Goal: Entertainment & Leisure: Consume media (video, audio)

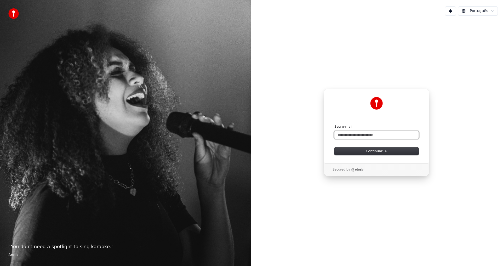
click at [367, 135] on input "Seu e-mail" at bounding box center [376, 135] width 84 height 8
type input "*"
click at [374, 154] on button "Continuar" at bounding box center [376, 151] width 84 height 8
type input "**********"
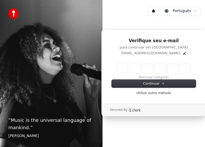
click at [124, 67] on input "Enter verification code" at bounding box center [153, 68] width 73 height 9
type input "******"
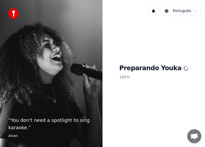
scroll to position [408, 0]
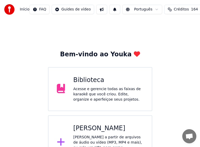
click at [111, 130] on div "[PERSON_NAME]" at bounding box center [108, 128] width 70 height 8
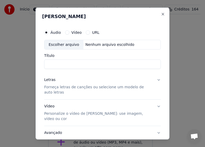
click at [60, 44] on div "Escolher arquivo" at bounding box center [63, 44] width 39 height 9
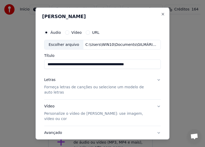
drag, startPoint x: 103, startPoint y: 65, endPoint x: 147, endPoint y: 67, distance: 43.7
click at [147, 67] on input "**********" at bounding box center [102, 63] width 117 height 9
click at [70, 65] on input "**********" at bounding box center [102, 63] width 117 height 9
drag, startPoint x: 73, startPoint y: 65, endPoint x: 52, endPoint y: 63, distance: 21.5
click at [43, 66] on div "**********" at bounding box center [102, 87] width 121 height 125
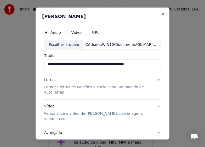
click at [144, 65] on input "**********" at bounding box center [102, 63] width 117 height 9
drag, startPoint x: 105, startPoint y: 65, endPoint x: 145, endPoint y: 66, distance: 40.2
click at [145, 66] on input "**********" at bounding box center [102, 63] width 117 height 9
drag, startPoint x: 70, startPoint y: 65, endPoint x: 43, endPoint y: 68, distance: 27.2
click at [43, 68] on div "**********" at bounding box center [102, 87] width 121 height 125
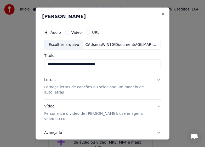
click at [119, 61] on input "**********" at bounding box center [102, 63] width 117 height 9
paste input "**********"
click at [74, 65] on input "**********" at bounding box center [102, 63] width 117 height 9
type input "**********"
click at [63, 88] on p "Forneça letras de canções ou selecione um modelo de auto letras" at bounding box center [98, 89] width 108 height 10
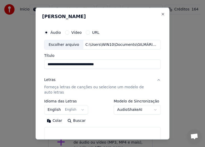
click at [83, 87] on p "Forneça letras de canções ou selecione um modelo de auto letras" at bounding box center [98, 89] width 108 height 10
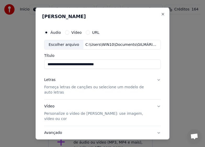
click at [83, 87] on p "Forneça letras de canções ou selecione um modelo de auto letras" at bounding box center [98, 89] width 108 height 10
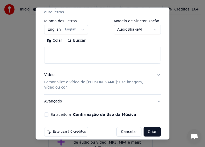
scroll to position [80, 0]
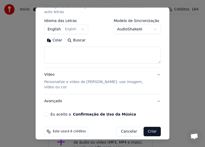
click at [79, 81] on p "Personalize o vídeo de [PERSON_NAME]: use imagem, vídeo ou cor" at bounding box center [98, 84] width 108 height 10
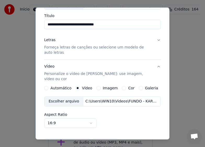
scroll to position [0, 0]
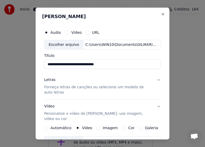
click at [80, 88] on p "Forneça letras de canções ou selecione um modelo de auto letras" at bounding box center [98, 89] width 108 height 10
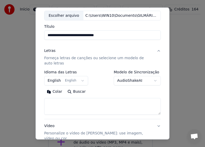
scroll to position [52, 0]
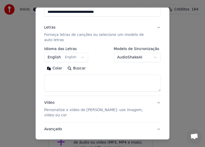
click at [71, 79] on textarea at bounding box center [102, 82] width 117 height 17
paste textarea "**********"
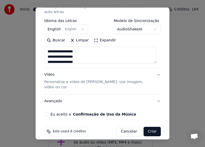
scroll to position [28, 0]
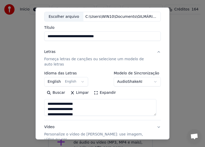
type textarea "**********"
click at [78, 82] on button "English English" at bounding box center [66, 81] width 44 height 9
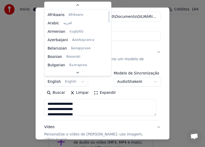
scroll to position [0, 0]
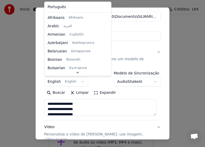
select select "**"
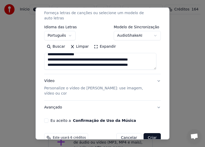
scroll to position [80, 0]
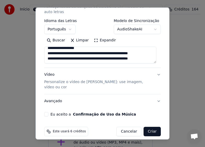
click at [79, 81] on p "Personalize o vídeo de [PERSON_NAME]: use imagem, vídeo ou cor" at bounding box center [98, 84] width 108 height 10
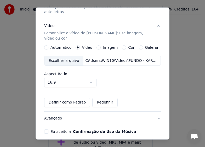
click at [62, 56] on div "Escolher arquivo" at bounding box center [63, 60] width 39 height 9
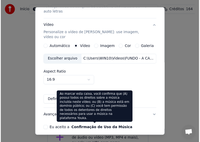
scroll to position [97, 0]
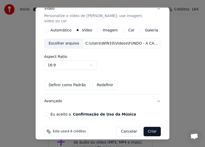
click at [150, 127] on button "Criar" at bounding box center [151, 130] width 17 height 9
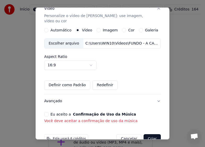
click at [47, 112] on button "Eu aceito a Confirmação de Uso da Música" at bounding box center [46, 114] width 4 height 4
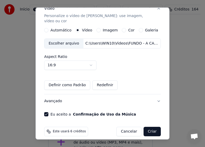
click at [148, 126] on button "Criar" at bounding box center [151, 130] width 17 height 9
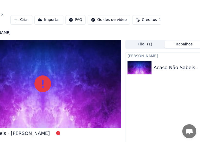
scroll to position [0, 82]
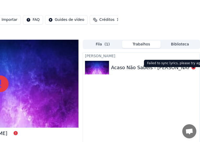
click at [195, 69] on icon at bounding box center [194, 67] width 4 height 4
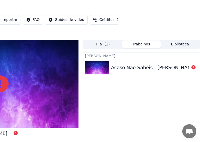
click at [194, 69] on icon at bounding box center [194, 67] width 4 height 4
click at [164, 71] on div "Acaso Não Sabeis - [PERSON_NAME]" at bounding box center [153, 67] width 85 height 7
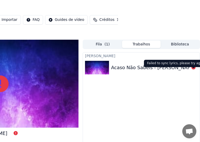
click at [195, 69] on icon at bounding box center [194, 67] width 4 height 4
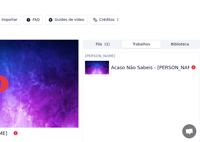
click at [184, 71] on div "Acaso Não Sabeis - [PERSON_NAME]" at bounding box center [150, 67] width 78 height 7
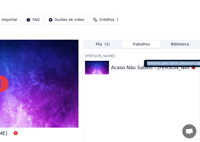
drag, startPoint x: 196, startPoint y: 63, endPoint x: 147, endPoint y: 64, distance: 49.6
click at [147, 64] on div "Failed to sync lyrics, please try again Failed to sync lyrics, please try again" at bounding box center [176, 63] width 64 height 7
copy div "Failed to sync lyrics, please try again"
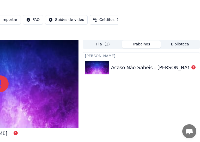
click at [60, 1] on div "Início Biblioteca Acaso Não Sabeis - [PERSON_NAME] Criar Importar FAQ Guides de…" at bounding box center [18, 20] width 200 height 40
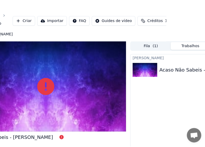
scroll to position [0, 0]
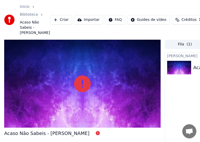
click at [57, 22] on button "Criar" at bounding box center [61, 19] width 22 height 9
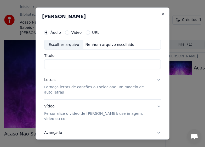
click at [60, 43] on div "Escolher arquivo" at bounding box center [63, 44] width 39 height 9
type input "**********"
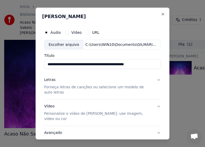
click at [101, 87] on p "Forneça letras de canções ou selecione um modelo de auto letras" at bounding box center [98, 89] width 108 height 10
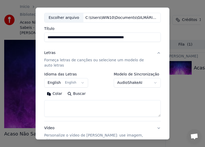
scroll to position [52, 0]
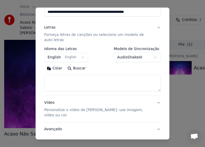
click at [67, 79] on textarea at bounding box center [102, 82] width 117 height 17
paste textarea "**********"
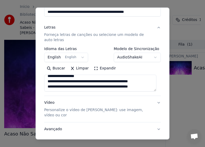
scroll to position [0, 0]
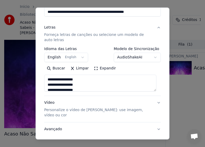
type textarea "**********"
click at [75, 54] on button "English English" at bounding box center [66, 57] width 44 height 9
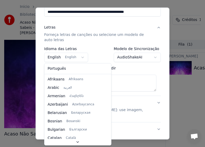
select select "**"
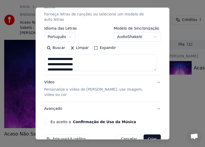
scroll to position [78, 0]
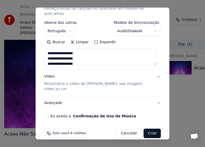
click at [48, 84] on p "Personalize o vídeo de [PERSON_NAME]: use imagem, vídeo ou cor" at bounding box center [98, 86] width 108 height 10
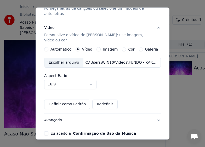
click at [59, 58] on div "Escolher arquivo" at bounding box center [63, 62] width 39 height 9
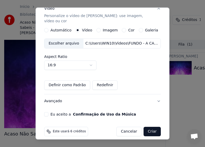
click at [46, 112] on button "Eu aceito a Confirmação de Uso da Música" at bounding box center [46, 114] width 4 height 4
click at [151, 126] on button "Criar" at bounding box center [151, 130] width 17 height 9
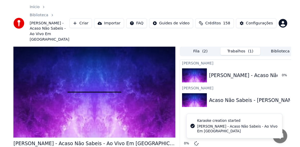
scroll to position [385, 0]
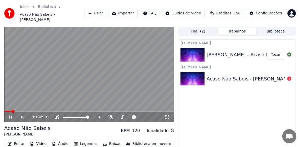
click at [9, 115] on icon at bounding box center [10, 116] width 3 height 3
click at [10, 115] on icon at bounding box center [10, 117] width 3 height 4
click at [95, 79] on video at bounding box center [89, 74] width 170 height 95
click at [4, 109] on span at bounding box center [5, 110] width 3 height 3
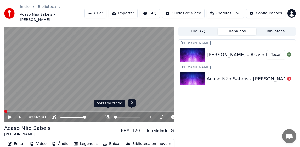
click at [110, 115] on icon at bounding box center [107, 117] width 5 height 4
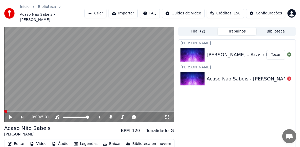
click at [12, 115] on icon at bounding box center [10, 117] width 3 height 4
click at [88, 79] on video at bounding box center [89, 74] width 170 height 95
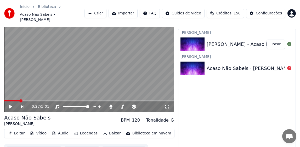
scroll to position [16, 0]
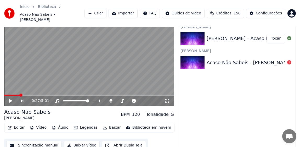
click at [41, 140] on button "Sincronização manual" at bounding box center [33, 144] width 55 height 9
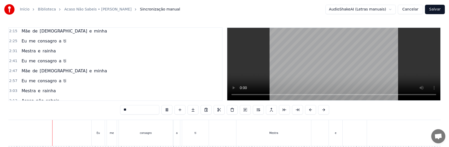
scroll to position [0, 385]
click at [205, 130] on div "Mestra" at bounding box center [272, 133] width 75 height 26
type input "******"
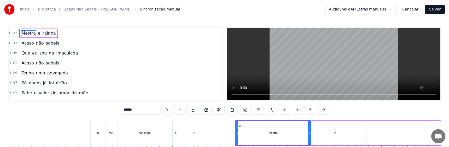
scroll to position [0, 0]
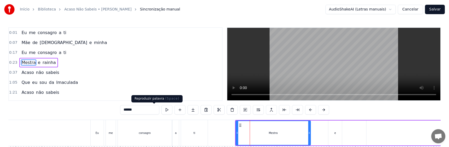
click at [161, 110] on button at bounding box center [166, 109] width 11 height 9
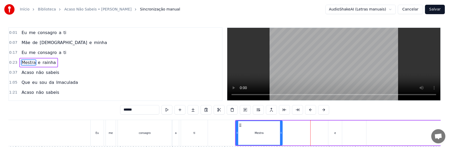
drag, startPoint x: 310, startPoint y: 137, endPoint x: 282, endPoint y: 142, distance: 28.6
click at [205, 142] on div at bounding box center [281, 133] width 2 height 24
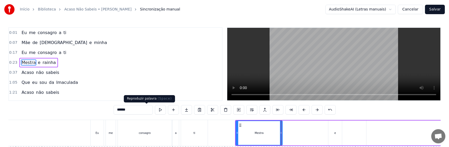
click at [155, 110] on button at bounding box center [160, 109] width 11 height 9
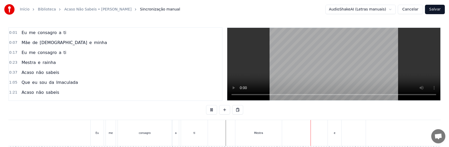
click at [205, 133] on div "Mestra" at bounding box center [258, 133] width 47 height 26
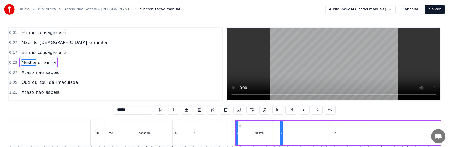
click at [205, 134] on div "e" at bounding box center [335, 132] width 14 height 25
type input "*"
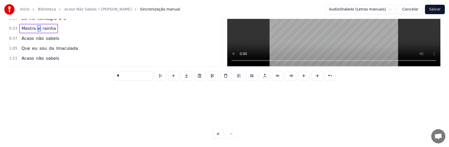
scroll to position [138, 385]
drag, startPoint x: 333, startPoint y: 125, endPoint x: 293, endPoint y: 131, distance: 40.9
click at [205, 131] on div "0:01 Eu me consagro a ti 0:07 Mãe de [DEMOGRAPHIC_DATA] e minha 0:17 Eu me cons…" at bounding box center [224, 65] width 432 height 145
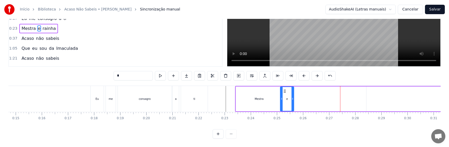
drag, startPoint x: 292, startPoint y: 85, endPoint x: 284, endPoint y: 87, distance: 7.7
click at [205, 89] on icon at bounding box center [285, 91] width 4 height 4
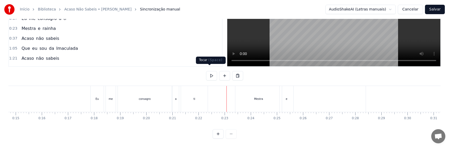
click at [205, 71] on button at bounding box center [211, 75] width 11 height 9
click at [205, 97] on div "e" at bounding box center [287, 99] width 14 height 26
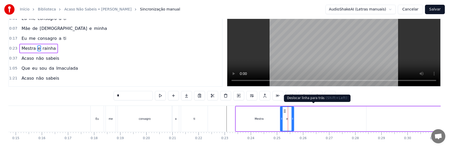
scroll to position [0, 0]
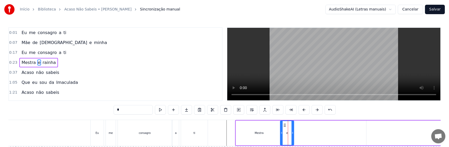
type input "******"
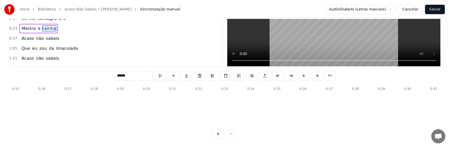
scroll to position [54, 385]
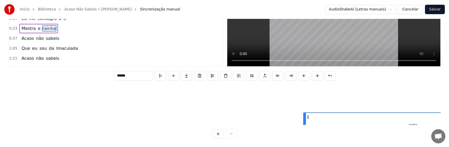
drag, startPoint x: 371, startPoint y: 124, endPoint x: 308, endPoint y: 124, distance: 63.0
click at [205, 124] on div "Eu me consagro a ti Mãe de [DEMOGRAPHIC_DATA] e minha Eu me consagro a ti Mestr…" at bounding box center [224, 104] width 432 height 39
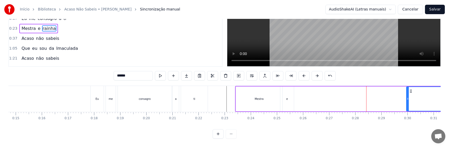
drag, startPoint x: 304, startPoint y: 96, endPoint x: 407, endPoint y: 92, distance: 103.0
click at [205, 92] on div at bounding box center [408, 99] width 2 height 24
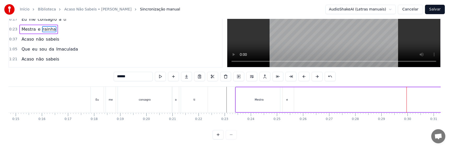
scroll to position [38, 0]
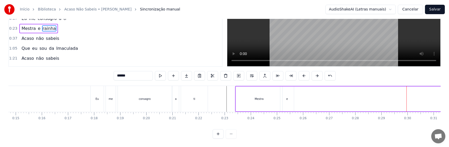
drag, startPoint x: 409, startPoint y: 124, endPoint x: 308, endPoint y: 125, distance: 100.8
click at [205, 125] on div "0:01 Eu me consagro a ti 0:07 Mãe de [DEMOGRAPHIC_DATA] e minha 0:17 Eu me cons…" at bounding box center [224, 65] width 432 height 145
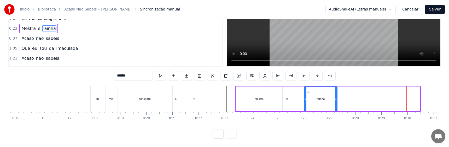
drag, startPoint x: 419, startPoint y: 98, endPoint x: 336, endPoint y: 96, distance: 82.8
click at [205, 96] on div at bounding box center [336, 99] width 2 height 24
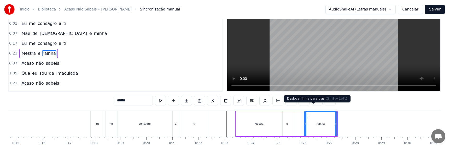
scroll to position [0, 0]
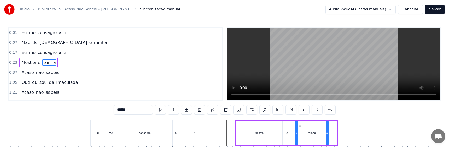
drag, startPoint x: 306, startPoint y: 125, endPoint x: 299, endPoint y: 125, distance: 6.8
click at [205, 125] on icon at bounding box center [300, 125] width 4 height 4
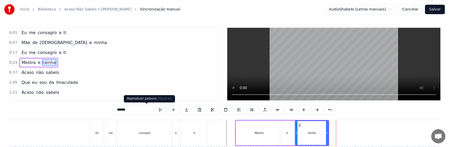
click at [155, 109] on button at bounding box center [160, 109] width 11 height 9
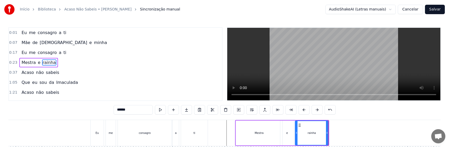
click at [205, 135] on div "rainha" at bounding box center [311, 133] width 33 height 24
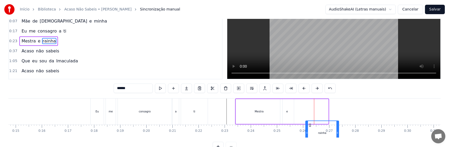
scroll to position [27, 0]
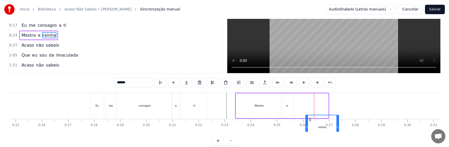
drag, startPoint x: 300, startPoint y: 125, endPoint x: 311, endPoint y: 126, distance: 10.5
click at [205, 121] on icon at bounding box center [310, 119] width 4 height 4
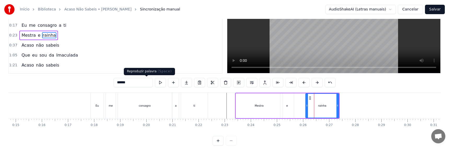
click at [155, 82] on button at bounding box center [160, 82] width 11 height 9
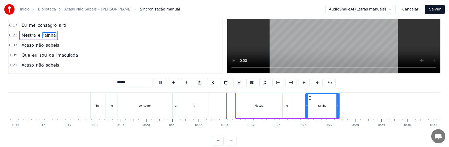
click at [205, 111] on div "rainha" at bounding box center [322, 106] width 33 height 24
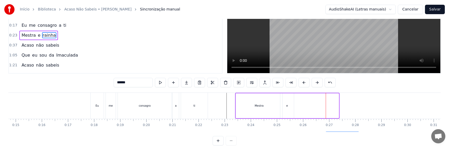
scroll to position [38, 0]
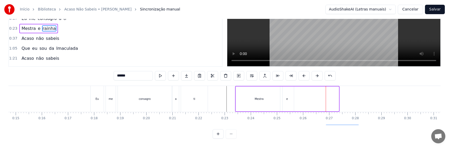
drag, startPoint x: 310, startPoint y: 124, endPoint x: 330, endPoint y: 126, distance: 20.3
click at [205, 126] on div "0:01 Eu me consagro a ti 0:07 Mãe de [DEMOGRAPHIC_DATA] e minha 0:17 Eu me cons…" at bounding box center [224, 65] width 432 height 145
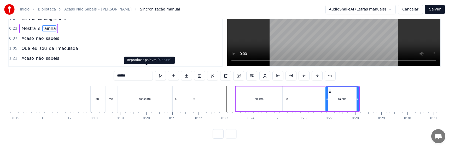
click at [155, 72] on button at bounding box center [160, 75] width 11 height 9
click at [205, 100] on div at bounding box center [359, 99] width 0 height 26
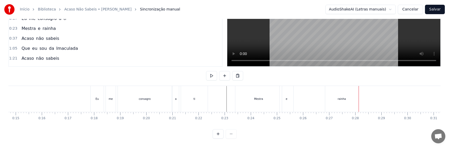
click at [205, 98] on div "rainha" at bounding box center [341, 99] width 33 height 26
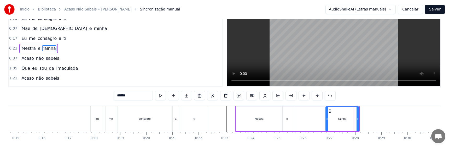
scroll to position [0, 0]
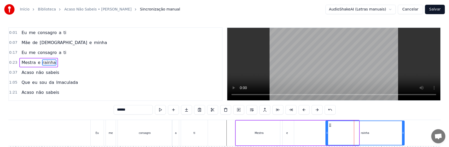
drag, startPoint x: 358, startPoint y: 132, endPoint x: 404, endPoint y: 136, distance: 45.6
click at [205, 136] on div at bounding box center [403, 133] width 2 height 24
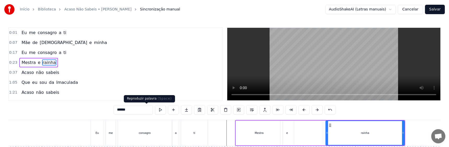
click at [155, 110] on button at bounding box center [160, 109] width 11 height 9
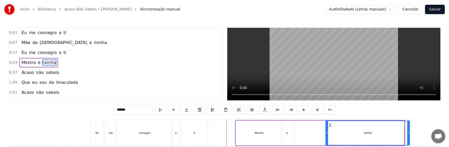
drag, startPoint x: 404, startPoint y: 135, endPoint x: 409, endPoint y: 135, distance: 5.2
click at [205, 135] on div at bounding box center [408, 133] width 2 height 24
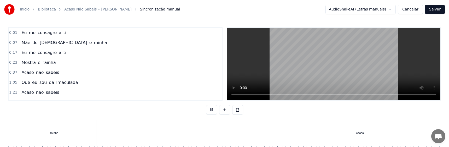
scroll to position [0, 766]
click at [205, 133] on div "Acaso" at bounding box center [292, 133] width 164 height 26
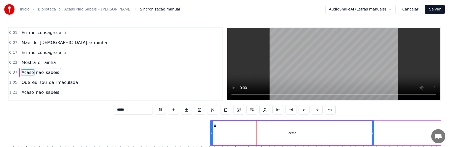
scroll to position [8, 0]
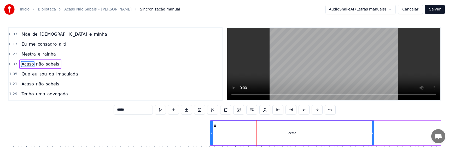
click at [205, 9] on button "Cancelar" at bounding box center [410, 9] width 25 height 9
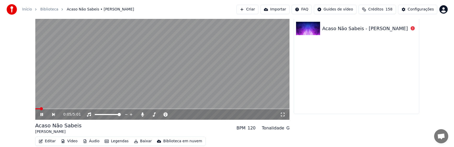
scroll to position [61, 0]
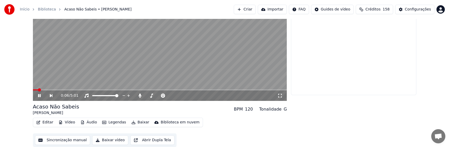
click at [39, 94] on icon at bounding box center [43, 95] width 12 height 4
click at [46, 122] on button "Editar" at bounding box center [44, 121] width 21 height 7
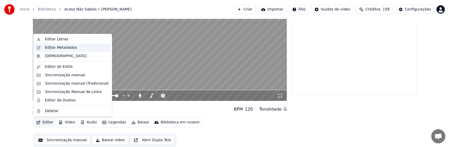
click at [54, 49] on div "Editar Metadados" at bounding box center [61, 47] width 32 height 5
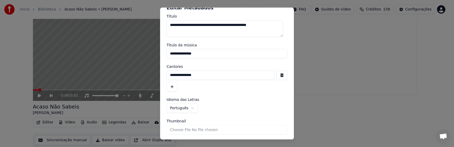
scroll to position [0, 0]
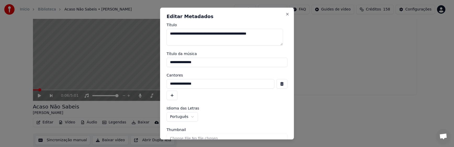
drag, startPoint x: 195, startPoint y: 35, endPoint x: 164, endPoint y: 36, distance: 31.4
click at [164, 36] on div "**********" at bounding box center [227, 73] width 134 height 132
click at [205, 36] on textarea "**********" at bounding box center [224, 36] width 116 height 17
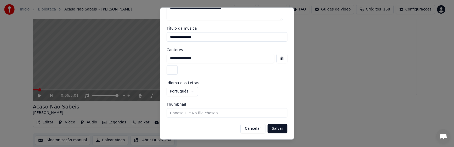
type textarea "**********"
click at [205, 129] on button "Salvar" at bounding box center [277, 127] width 20 height 9
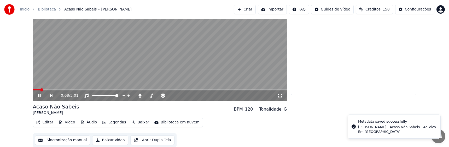
click at [39, 96] on icon at bounding box center [43, 95] width 12 height 4
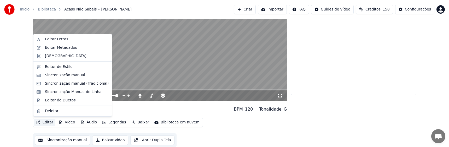
click at [44, 123] on button "Editar" at bounding box center [44, 121] width 21 height 7
click at [55, 40] on div "Editar Letras" at bounding box center [56, 39] width 23 height 5
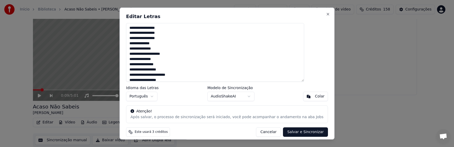
drag, startPoint x: 139, startPoint y: 28, endPoint x: 166, endPoint y: 36, distance: 28.0
click at [174, 42] on textarea "**********" at bounding box center [215, 52] width 178 height 59
click at [172, 44] on textarea "**********" at bounding box center [215, 52] width 178 height 59
drag, startPoint x: 138, startPoint y: 27, endPoint x: 166, endPoint y: 43, distance: 31.9
click at [166, 43] on textarea "**********" at bounding box center [215, 52] width 178 height 59
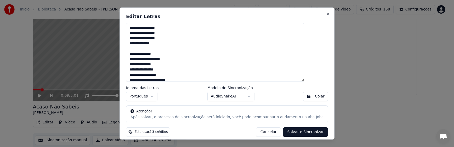
click at [162, 48] on textarea "**********" at bounding box center [215, 52] width 178 height 59
paste textarea "**********"
click at [166, 43] on textarea "**********" at bounding box center [215, 52] width 178 height 59
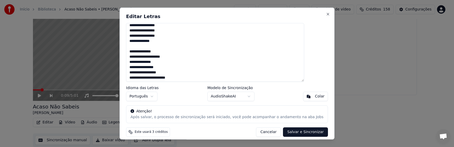
scroll to position [0, 0]
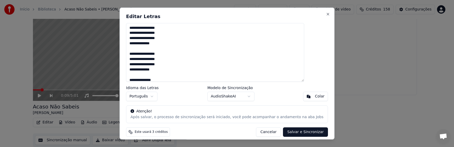
click at [154, 74] on textarea "**********" at bounding box center [215, 52] width 178 height 59
click at [153, 46] on textarea "**********" at bounding box center [215, 52] width 178 height 59
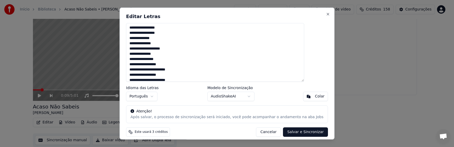
type textarea "**********"
click at [169, 63] on textarea "**********" at bounding box center [215, 52] width 178 height 59
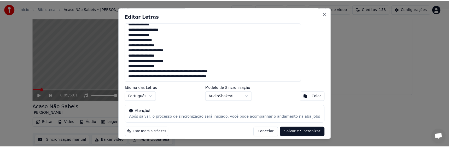
scroll to position [4, 0]
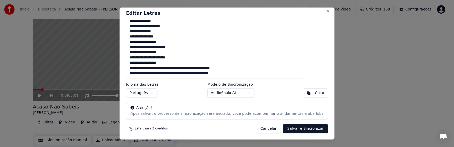
click at [205, 128] on button "Salvar e Sincronizar" at bounding box center [305, 127] width 45 height 9
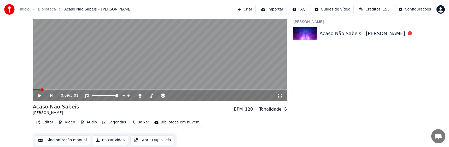
click at [87, 121] on button "Áudio" at bounding box center [88, 121] width 21 height 7
click at [205, 94] on div "Sincronizar Letras Acaso Não Sabeis [PERSON_NAME] 4 % [PERSON_NAME] - Acaso Não…" at bounding box center [353, 32] width 125 height 125
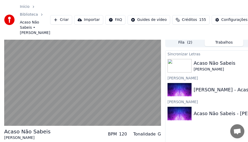
scroll to position [0, 0]
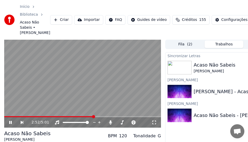
click at [11, 124] on icon at bounding box center [10, 122] width 3 height 3
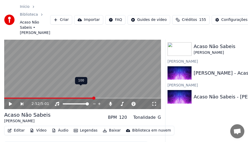
scroll to position [40, 0]
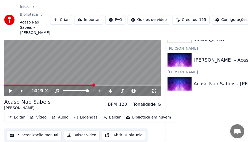
click at [37, 133] on button "Sincronização manual" at bounding box center [33, 135] width 55 height 9
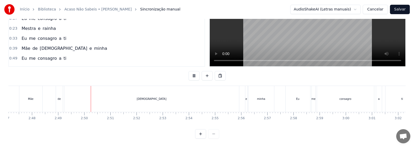
scroll to position [0, 4405]
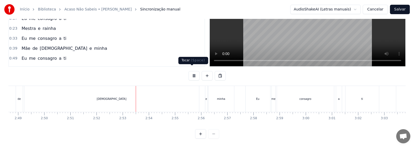
click at [193, 71] on button at bounding box center [193, 75] width 11 height 9
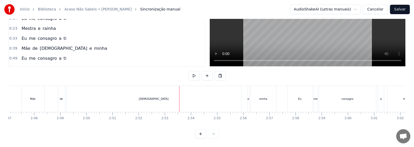
scroll to position [0, 4342]
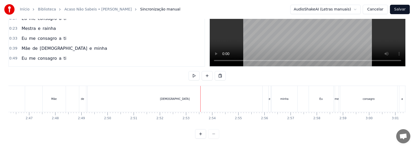
click at [173, 89] on div "[DEMOGRAPHIC_DATA]" at bounding box center [175, 99] width 175 height 26
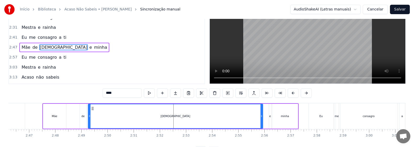
scroll to position [26, 0]
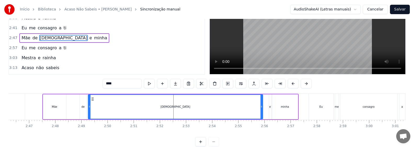
click at [144, 83] on button at bounding box center [149, 83] width 11 height 9
click at [142, 106] on div "[DEMOGRAPHIC_DATA]" at bounding box center [175, 107] width 174 height 24
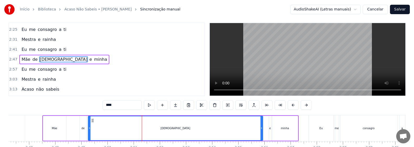
scroll to position [0, 0]
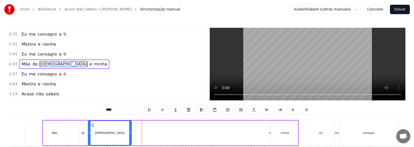
drag, startPoint x: 261, startPoint y: 137, endPoint x: 132, endPoint y: 143, distance: 128.7
click at [130, 140] on div at bounding box center [130, 133] width 2 height 24
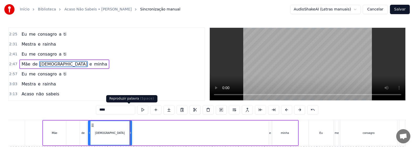
click at [137, 109] on button at bounding box center [142, 109] width 11 height 9
click at [165, 139] on div "Mãe de [DEMOGRAPHIC_DATA] e minha" at bounding box center [170, 133] width 256 height 26
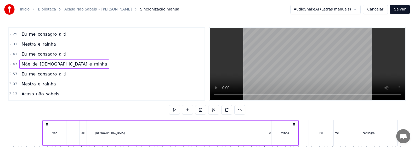
click at [205, 131] on div "e" at bounding box center [270, 133] width 2 height 4
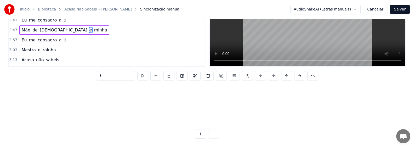
scroll to position [151, 4342]
drag, startPoint x: 273, startPoint y: 125, endPoint x: 140, endPoint y: 120, distance: 133.6
click at [140, 120] on div "Eu me consagro a ti Mãe de [DEMOGRAPHIC_DATA] e minha Eu me consagro a ti Mestr…" at bounding box center [206, 104] width 397 height 39
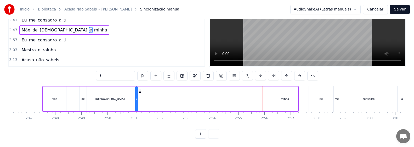
scroll to position [0, 4342]
drag, startPoint x: 140, startPoint y: 87, endPoint x: 133, endPoint y: 88, distance: 7.4
click at [133, 89] on icon at bounding box center [132, 91] width 4 height 4
click at [130, 89] on icon at bounding box center [130, 91] width 4 height 4
click at [205, 96] on div "minha" at bounding box center [285, 98] width 26 height 25
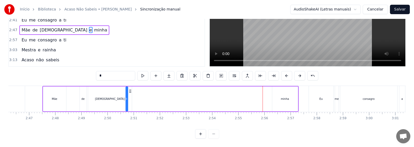
type input "*****"
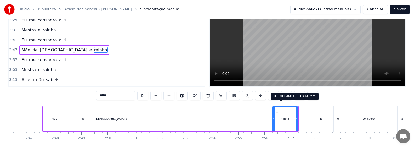
scroll to position [0, 0]
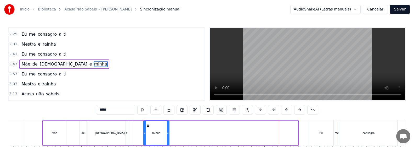
drag, startPoint x: 274, startPoint y: 125, endPoint x: 147, endPoint y: 125, distance: 127.5
click at [147, 125] on icon at bounding box center [148, 125] width 4 height 4
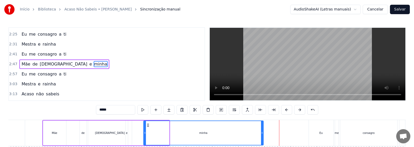
drag, startPoint x: 168, startPoint y: 134, endPoint x: 262, endPoint y: 134, distance: 94.0
click at [205, 134] on icon at bounding box center [262, 132] width 2 height 4
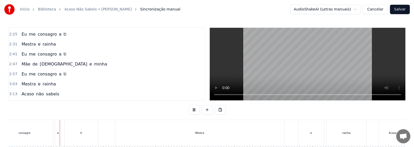
scroll to position [0, 4693]
click at [203, 134] on div "Mestra" at bounding box center [192, 133] width 169 height 26
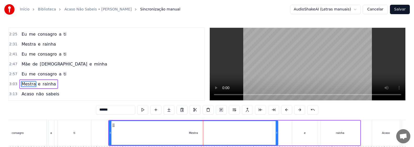
scroll to position [197, 0]
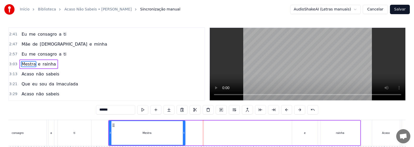
drag, startPoint x: 276, startPoint y: 136, endPoint x: 184, endPoint y: 136, distance: 92.7
click at [184, 136] on div at bounding box center [184, 133] width 2 height 24
click at [205, 135] on div "e" at bounding box center [305, 132] width 26 height 25
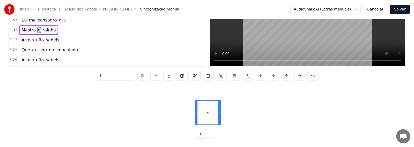
scroll to position [92, 4693]
drag, startPoint x: 297, startPoint y: 125, endPoint x: 197, endPoint y: 122, distance: 99.8
click at [197, 122] on div "Eu me consagro a ti Mãe de [DEMOGRAPHIC_DATA] e minha Eu me consagro a ti Mestr…" at bounding box center [206, 104] width 397 height 39
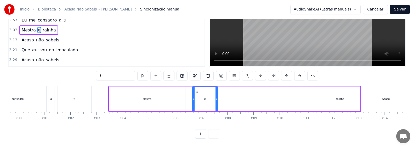
click at [205, 97] on div "rainha" at bounding box center [340, 98] width 40 height 25
type input "******"
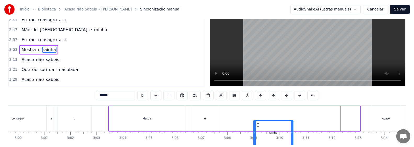
scroll to position [15, 0]
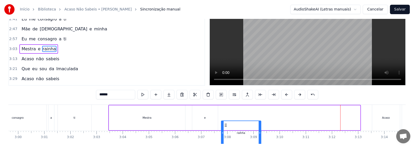
drag, startPoint x: 324, startPoint y: 123, endPoint x: 225, endPoint y: 117, distance: 99.2
click at [205, 117] on div "Mestra e rainha" at bounding box center [234, 117] width 252 height 26
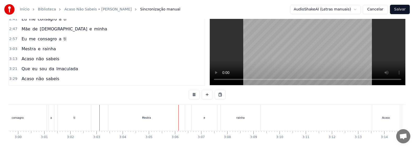
click at [146, 119] on div "Mestra" at bounding box center [146, 117] width 9 height 4
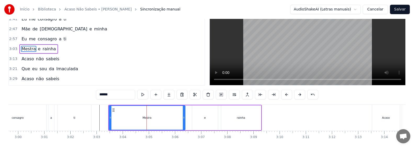
scroll to position [0, 0]
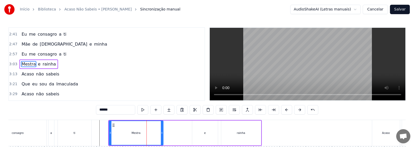
drag, startPoint x: 184, startPoint y: 135, endPoint x: 161, endPoint y: 135, distance: 23.0
click at [161, 135] on div at bounding box center [162, 133] width 2 height 24
click at [203, 137] on div "e" at bounding box center [205, 132] width 26 height 25
type input "*"
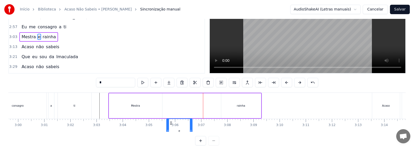
drag, startPoint x: 196, startPoint y: 124, endPoint x: 171, endPoint y: 125, distance: 25.6
click at [171, 125] on icon at bounding box center [171, 123] width 4 height 4
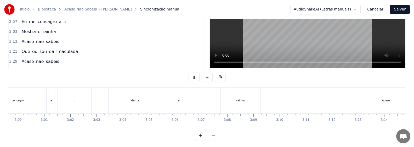
click at [173, 102] on div "e" at bounding box center [179, 100] width 26 height 26
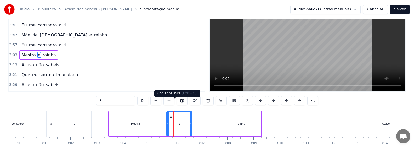
scroll to position [0, 0]
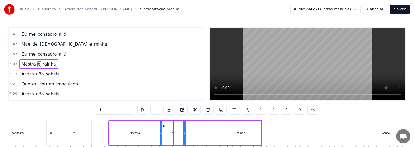
drag, startPoint x: 170, startPoint y: 124, endPoint x: 163, endPoint y: 124, distance: 7.3
click at [163, 124] on circle at bounding box center [163, 123] width 0 height 0
click at [205, 136] on div "rainha" at bounding box center [241, 132] width 40 height 25
type input "******"
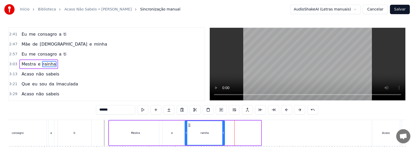
drag, startPoint x: 225, startPoint y: 125, endPoint x: 188, endPoint y: 123, distance: 36.3
click at [188, 123] on icon at bounding box center [189, 125] width 4 height 4
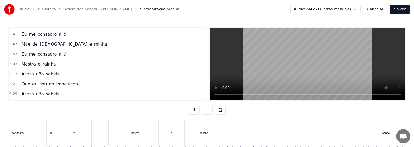
click at [205, 130] on div "rainha" at bounding box center [204, 133] width 40 height 26
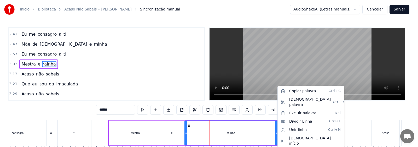
click at [167, 136] on html "Início Biblioteca Acaso Não Sabeis • [PERSON_NAME] Sincronização manual AudioSh…" at bounding box center [209, 90] width 418 height 181
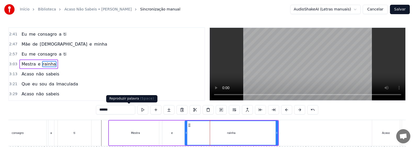
click at [137, 109] on button at bounding box center [142, 109] width 11 height 9
click at [170, 134] on div "e" at bounding box center [172, 132] width 26 height 25
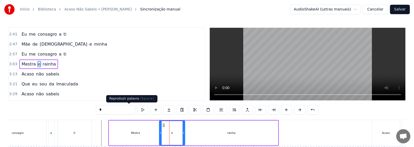
click at [137, 111] on button at bounding box center [142, 109] width 11 height 9
click at [176, 133] on div "e" at bounding box center [171, 133] width 25 height 24
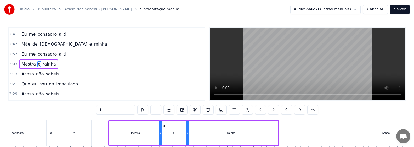
drag, startPoint x: 184, startPoint y: 137, endPoint x: 187, endPoint y: 137, distance: 3.7
click at [187, 137] on div at bounding box center [187, 133] width 2 height 24
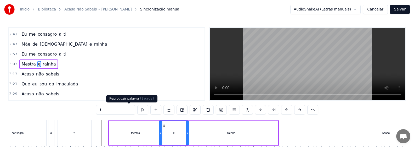
click at [137, 109] on button at bounding box center [142, 109] width 11 height 9
click at [205, 136] on div "rainha" at bounding box center [231, 132] width 93 height 25
type input "******"
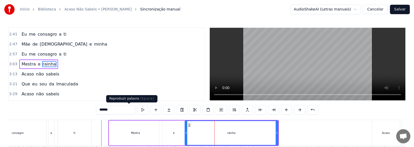
click at [137, 109] on button at bounding box center [142, 109] width 11 height 9
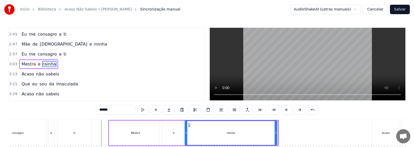
click at [205, 139] on div at bounding box center [275, 133] width 2 height 24
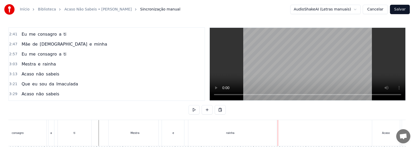
click at [205, 138] on div "rainha" at bounding box center [230, 133] width 92 height 26
click at [205, 140] on div "Que eu sou da Imaculada" at bounding box center [337, 133] width 196 height 26
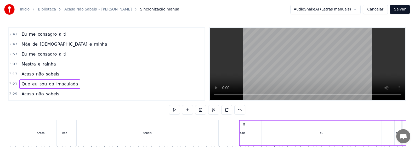
click at [165, 137] on div "sabeis" at bounding box center [148, 133] width 142 height 26
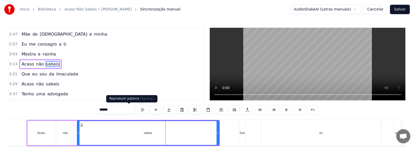
click at [137, 110] on button at bounding box center [142, 109] width 11 height 9
click at [201, 135] on div "sabeis" at bounding box center [147, 133] width 141 height 24
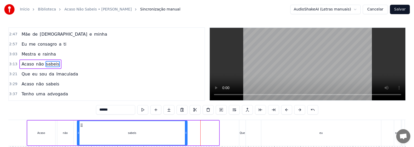
drag, startPoint x: 218, startPoint y: 135, endPoint x: 187, endPoint y: 135, distance: 31.6
click at [187, 135] on div at bounding box center [186, 133] width 2 height 24
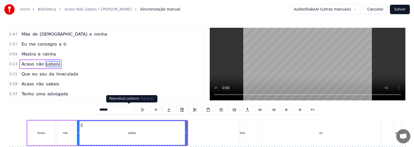
click at [137, 111] on button at bounding box center [142, 109] width 11 height 9
click at [179, 142] on div "sabeis" at bounding box center [131, 133] width 109 height 24
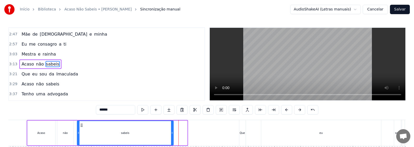
drag, startPoint x: 186, startPoint y: 137, endPoint x: 172, endPoint y: 135, distance: 14.5
click at [172, 135] on div at bounding box center [172, 133] width 2 height 24
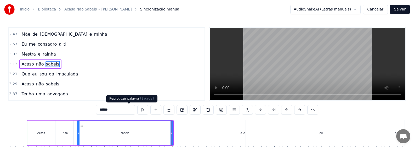
click at [137, 110] on button at bounding box center [142, 109] width 11 height 9
click at [205, 132] on div "Que" at bounding box center [241, 133] width 5 height 4
type input "***"
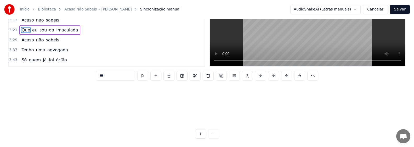
scroll to position [102, 5038]
drag, startPoint x: 246, startPoint y: 125, endPoint x: 213, endPoint y: 128, distance: 33.0
click at [205, 128] on div "0:01 Eu me consagro a ti 0:07 Mãe de [DEMOGRAPHIC_DATA] e minha 0:17 Eu me cons…" at bounding box center [206, 65] width 397 height 145
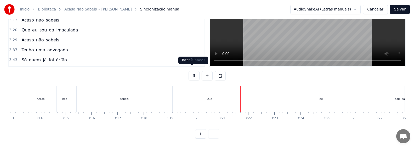
click at [193, 72] on button at bounding box center [193, 75] width 11 height 9
click at [205, 89] on div "Que" at bounding box center [209, 99] width 6 height 26
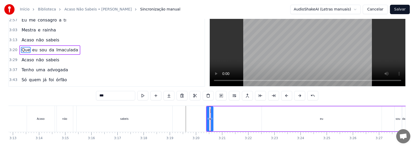
scroll to position [0, 0]
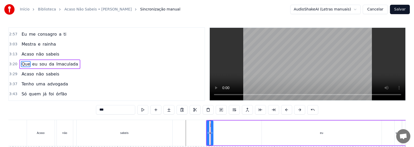
click at [205, 126] on div "Que eu sou da Imaculada" at bounding box center [320, 133] width 229 height 26
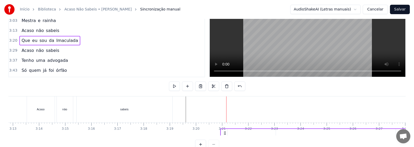
scroll to position [38, 0]
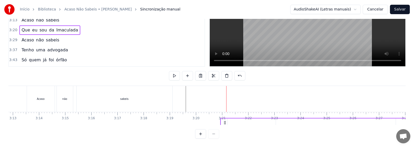
drag, startPoint x: 211, startPoint y: 125, endPoint x: 225, endPoint y: 126, distance: 14.2
click at [205, 126] on div "0:01 Eu me consagro a ti 0:07 Mãe de [DEMOGRAPHIC_DATA] e minha 0:17 Eu me cons…" at bounding box center [206, 65] width 397 height 145
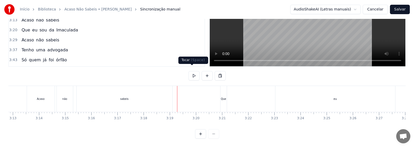
click at [190, 72] on button at bounding box center [193, 75] width 11 height 9
click at [205, 97] on div "Que" at bounding box center [222, 99] width 5 height 4
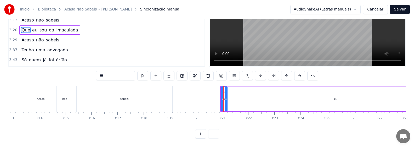
scroll to position [0, 0]
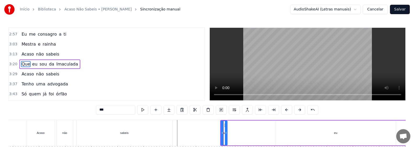
drag, startPoint x: 227, startPoint y: 126, endPoint x: 240, endPoint y: 128, distance: 13.0
click at [205, 128] on div "Que eu sou da Imaculada" at bounding box center [334, 133] width 229 height 26
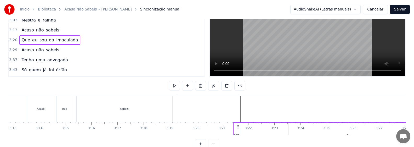
scroll to position [38, 0]
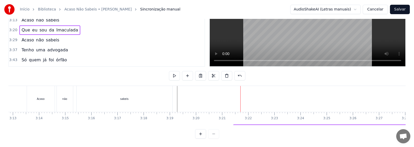
drag, startPoint x: 225, startPoint y: 125, endPoint x: 237, endPoint y: 126, distance: 12.8
click at [205, 126] on div "0:01 Eu me consagro a ti 0:07 Mãe de [DEMOGRAPHIC_DATA] e minha 0:17 Eu me cons…" at bounding box center [206, 65] width 397 height 145
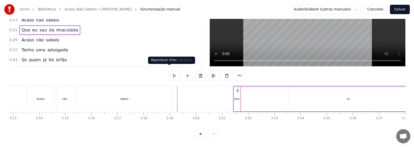
click at [170, 71] on button at bounding box center [174, 75] width 11 height 9
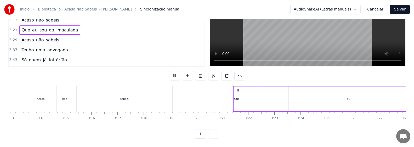
click at [205, 95] on div "Que eu sou da Imaculada" at bounding box center [347, 99] width 229 height 26
click at [205, 93] on div "eu" at bounding box center [348, 98] width 120 height 25
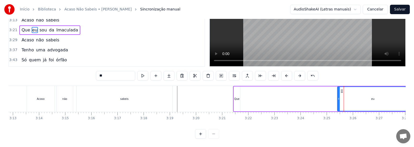
drag, startPoint x: 289, startPoint y: 95, endPoint x: 338, endPoint y: 97, distance: 48.7
click at [205, 97] on div at bounding box center [338, 99] width 2 height 24
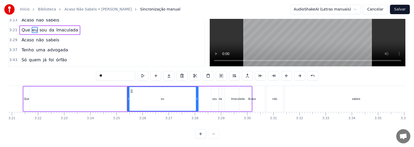
scroll to position [0, 5237]
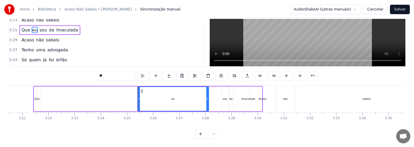
click at [188, 98] on div "eu" at bounding box center [173, 99] width 71 height 24
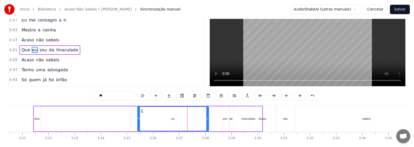
scroll to position [0, 0]
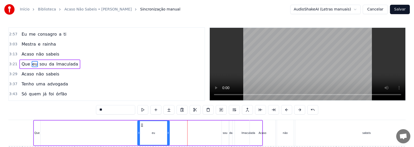
drag, startPoint x: 208, startPoint y: 132, endPoint x: 168, endPoint y: 130, distance: 39.5
click at [168, 130] on icon at bounding box center [168, 132] width 2 height 4
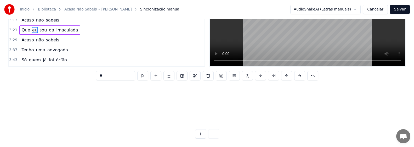
scroll to position [93, 5210]
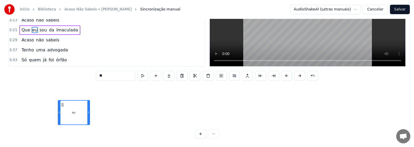
drag, startPoint x: 133, startPoint y: 126, endPoint x: 55, endPoint y: 130, distance: 78.7
click at [55, 130] on div "0:01 Eu me consagro a ti 0:07 Mãe de [DEMOGRAPHIC_DATA] e minha 0:17 Eu me cons…" at bounding box center [206, 65] width 397 height 145
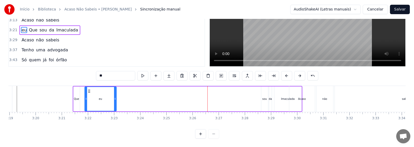
drag, startPoint x: 58, startPoint y: 86, endPoint x: 91, endPoint y: 92, distance: 33.7
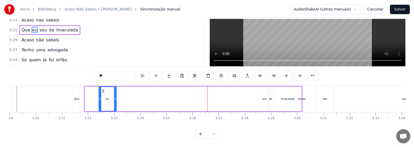
drag, startPoint x: 85, startPoint y: 95, endPoint x: 99, endPoint y: 97, distance: 13.5
click at [100, 100] on div at bounding box center [100, 99] width 2 height 24
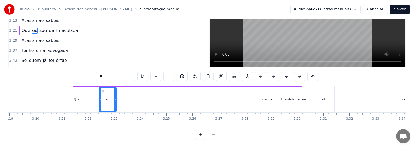
scroll to position [0, 0]
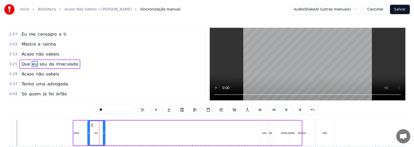
drag, startPoint x: 102, startPoint y: 125, endPoint x: 90, endPoint y: 125, distance: 11.5
click at [90, 125] on icon at bounding box center [92, 125] width 4 height 4
click at [205, 133] on div "sou" at bounding box center [264, 133] width 5 height 4
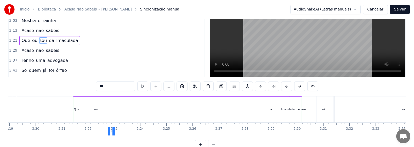
drag, startPoint x: 264, startPoint y: 124, endPoint x: 111, endPoint y: 125, distance: 153.1
click at [111, 129] on icon at bounding box center [112, 131] width 4 height 4
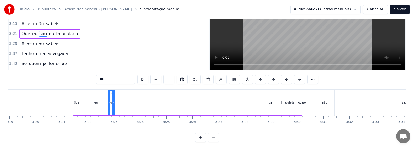
click at [205, 101] on div "da" at bounding box center [269, 102] width 3 height 4
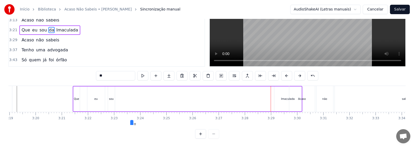
scroll to position [38, 0]
drag, startPoint x: 273, startPoint y: 124, endPoint x: 132, endPoint y: 123, distance: 140.8
click at [132, 123] on div "Eu me consagro a ti Mãe de [DEMOGRAPHIC_DATA] e minha Eu me consagro a ti Mestr…" at bounding box center [206, 104] width 397 height 39
click at [205, 97] on div "Imaculada" at bounding box center [288, 99] width 14 height 4
type input "*********"
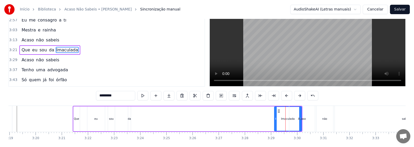
scroll to position [0, 0]
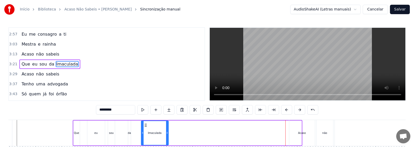
drag, startPoint x: 279, startPoint y: 125, endPoint x: 146, endPoint y: 123, distance: 132.5
click at [146, 123] on icon at bounding box center [145, 125] width 4 height 4
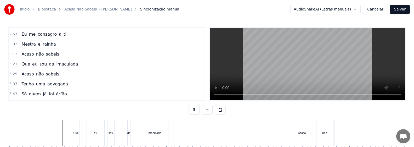
click at [94, 133] on div "eu" at bounding box center [95, 133] width 3 height 4
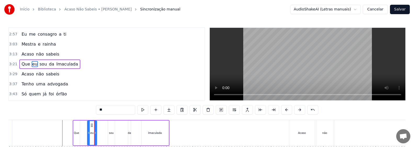
drag, startPoint x: 104, startPoint y: 135, endPoint x: 96, endPoint y: 136, distance: 8.1
click at [96, 136] on div at bounding box center [95, 133] width 2 height 24
click at [109, 136] on div "sou" at bounding box center [111, 132] width 7 height 25
drag, startPoint x: 111, startPoint y: 125, endPoint x: 100, endPoint y: 125, distance: 10.7
click at [100, 125] on icon at bounding box center [102, 125] width 4 height 4
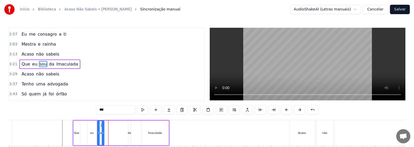
click at [129, 131] on div "da" at bounding box center [128, 133] width 3 height 4
drag, startPoint x: 132, startPoint y: 125, endPoint x: 115, endPoint y: 125, distance: 17.8
click at [115, 125] on icon at bounding box center [115, 125] width 4 height 4
click at [159, 132] on div "Imaculada" at bounding box center [155, 133] width 14 height 4
type input "*********"
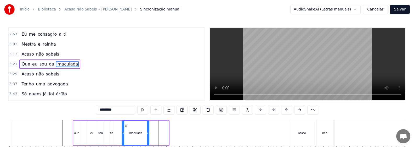
drag, startPoint x: 146, startPoint y: 126, endPoint x: 127, endPoint y: 126, distance: 19.6
click at [127, 126] on circle at bounding box center [126, 126] width 0 height 0
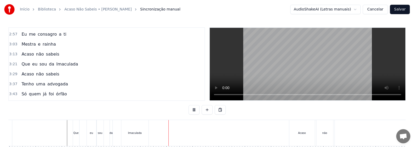
drag, startPoint x: 80, startPoint y: 136, endPoint x: 74, endPoint y: 144, distance: 9.9
click at [79, 136] on div "Que eu sou da Imaculada" at bounding box center [111, 133] width 77 height 26
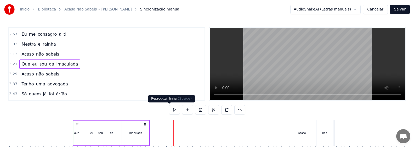
click at [170, 110] on button at bounding box center [174, 109] width 11 height 9
click at [79, 131] on div "Que" at bounding box center [76, 132] width 6 height 25
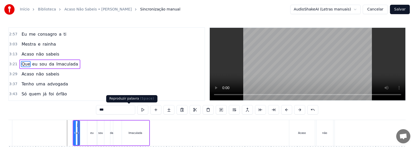
click at [137, 108] on button at bounding box center [142, 109] width 11 height 9
click at [94, 133] on div "eu" at bounding box center [91, 132] width 9 height 25
type input "**"
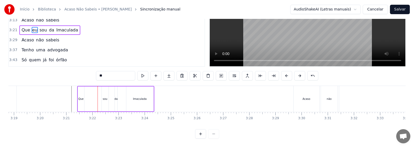
scroll to position [76, 5192]
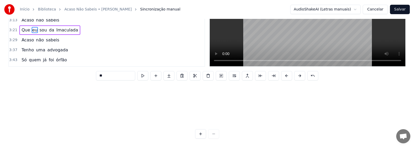
drag, startPoint x: 91, startPoint y: 125, endPoint x: 88, endPoint y: 125, distance: 3.7
click at [88, 125] on div "0:01 Eu me consagro a ti 0:07 Mãe de [DEMOGRAPHIC_DATA] e minha 0:17 Eu me cons…" at bounding box center [206, 65] width 397 height 145
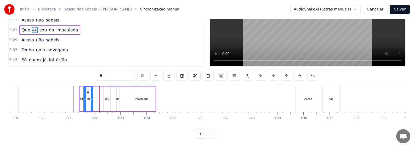
click at [89, 89] on icon at bounding box center [88, 91] width 4 height 4
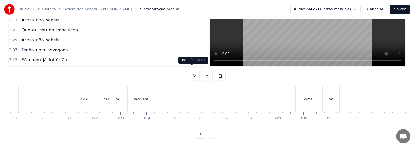
click at [193, 72] on button at bounding box center [193, 75] width 11 height 9
click at [88, 97] on div "eu" at bounding box center [87, 99] width 3 height 4
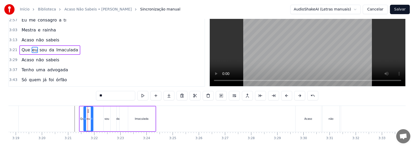
scroll to position [0, 0]
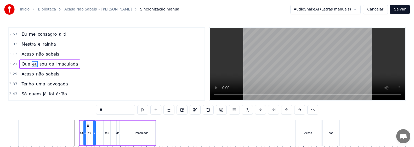
click at [95, 136] on div at bounding box center [94, 133] width 2 height 24
click at [105, 135] on div "sou" at bounding box center [106, 132] width 7 height 25
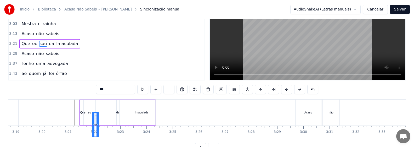
drag, startPoint x: 106, startPoint y: 125, endPoint x: 95, endPoint y: 123, distance: 11.6
click at [95, 119] on icon at bounding box center [96, 116] width 4 height 4
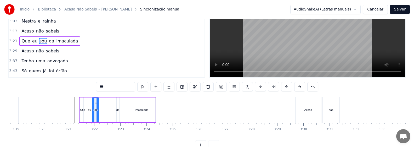
click at [117, 108] on div "da" at bounding box center [117, 110] width 3 height 4
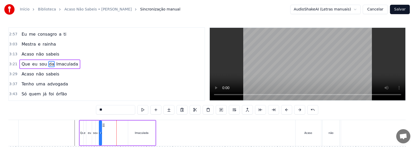
drag, startPoint x: 121, startPoint y: 125, endPoint x: 103, endPoint y: 123, distance: 17.6
click at [103, 123] on icon at bounding box center [103, 125] width 4 height 4
click at [140, 131] on div "Imaculada" at bounding box center [142, 133] width 14 height 4
type input "*********"
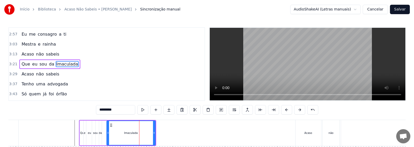
drag, startPoint x: 129, startPoint y: 132, endPoint x: 107, endPoint y: 132, distance: 21.4
click at [107, 132] on icon at bounding box center [108, 132] width 2 height 4
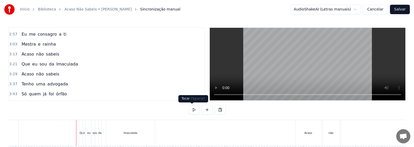
click at [191, 110] on button at bounding box center [193, 109] width 11 height 9
click at [94, 137] on div "sou" at bounding box center [94, 133] width 7 height 26
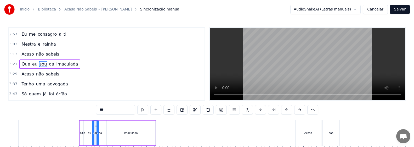
click at [89, 136] on div "eu" at bounding box center [90, 132] width 12 height 25
type input "**"
drag, startPoint x: 95, startPoint y: 138, endPoint x: 92, endPoint y: 138, distance: 3.2
click at [92, 138] on div at bounding box center [91, 133] width 2 height 24
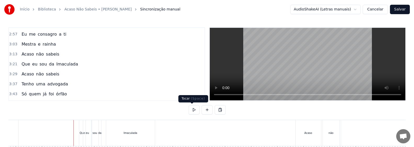
click at [190, 110] on button at bounding box center [193, 109] width 11 height 9
click at [97, 134] on div "sou" at bounding box center [94, 133] width 5 height 4
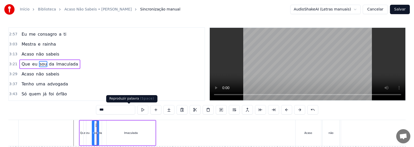
click at [137, 109] on button at bounding box center [142, 109] width 11 height 9
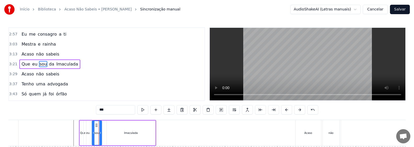
drag, startPoint x: 98, startPoint y: 137, endPoint x: 101, endPoint y: 137, distance: 2.9
click at [101, 137] on div at bounding box center [100, 133] width 2 height 24
click at [104, 131] on div "Que eu sou da Imaculada" at bounding box center [117, 133] width 77 height 26
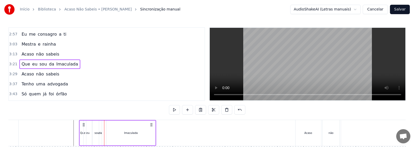
click at [102, 133] on div "Que eu sou da Imaculada" at bounding box center [117, 133] width 77 height 26
click at [101, 133] on div "da" at bounding box center [99, 133] width 3 height 4
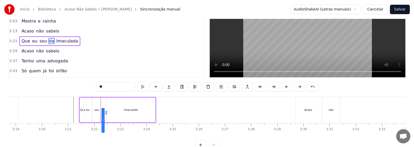
drag, startPoint x: 104, startPoint y: 125, endPoint x: 106, endPoint y: 125, distance: 2.6
click at [106, 114] on icon at bounding box center [106, 112] width 4 height 4
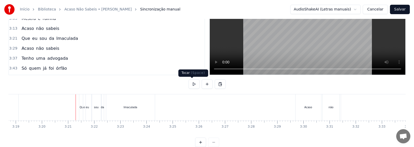
click at [190, 84] on button at bounding box center [193, 83] width 11 height 9
click at [136, 108] on div "Imaculada" at bounding box center [131, 107] width 14 height 4
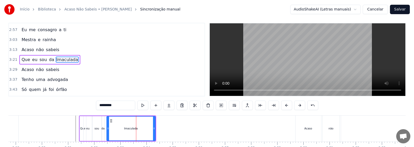
scroll to position [0, 0]
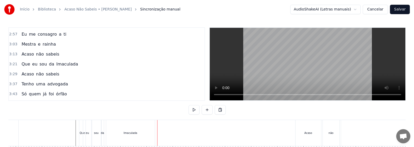
click at [143, 134] on div "Imaculada" at bounding box center [130, 133] width 49 height 26
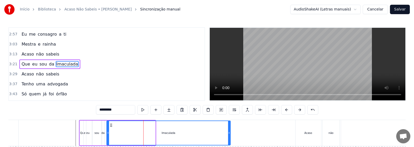
drag, startPoint x: 153, startPoint y: 137, endPoint x: 107, endPoint y: 142, distance: 46.5
click at [205, 141] on div at bounding box center [229, 133] width 2 height 24
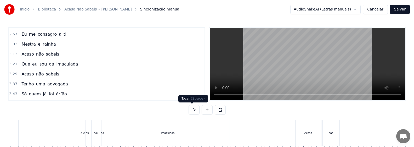
click at [191, 109] on button at bounding box center [193, 109] width 11 height 9
click at [168, 131] on div "Imaculada" at bounding box center [168, 133] width 14 height 4
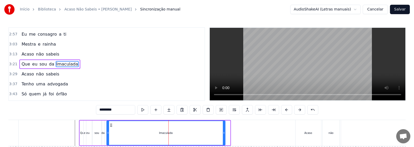
drag, startPoint x: 229, startPoint y: 139, endPoint x: 224, endPoint y: 141, distance: 5.4
click at [205, 141] on div at bounding box center [224, 133] width 2 height 24
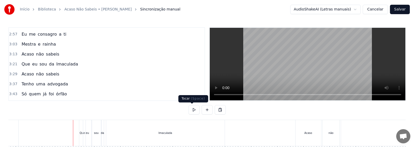
click at [191, 109] on button at bounding box center [193, 109] width 11 height 9
click at [205, 133] on div at bounding box center [307, 133] width 0 height 26
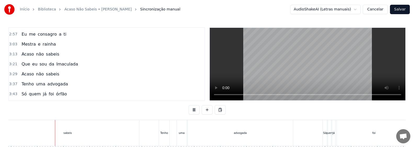
scroll to position [0, 5537]
click at [70, 133] on div "sabeis" at bounding box center [66, 133] width 143 height 26
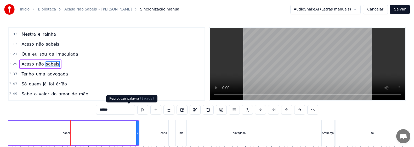
click at [137, 110] on button at bounding box center [142, 109] width 11 height 9
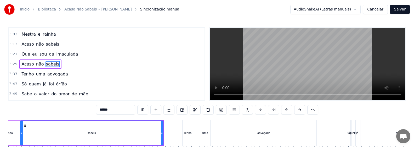
scroll to position [0, 5497]
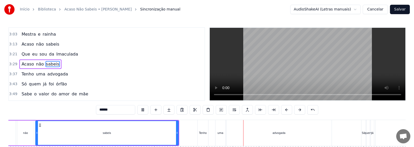
click at [202, 132] on div "Tenho" at bounding box center [203, 133] width 8 height 4
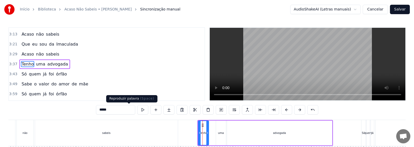
click at [137, 110] on button at bounding box center [142, 109] width 11 height 9
click at [203, 131] on div "Tenho" at bounding box center [203, 133] width 8 height 4
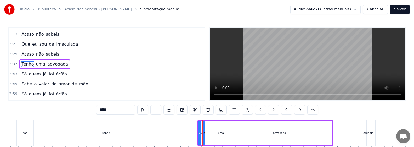
drag, startPoint x: 208, startPoint y: 136, endPoint x: 203, endPoint y: 137, distance: 4.6
click at [203, 137] on div at bounding box center [203, 133] width 2 height 24
click at [205, 134] on div "uma" at bounding box center [221, 133] width 6 height 4
type input "***"
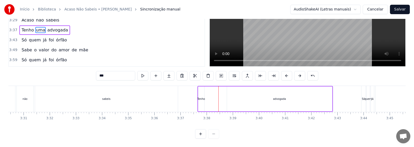
scroll to position [38, 0]
drag, startPoint x: 220, startPoint y: 124, endPoint x: 211, endPoint y: 126, distance: 9.4
click at [205, 126] on div "0:01 Eu me consagro a ti 0:07 Mãe de [DEMOGRAPHIC_DATA] e minha 0:17 Eu me cons…" at bounding box center [206, 65] width 397 height 145
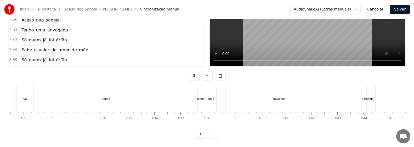
click at [205, 95] on div "advogada" at bounding box center [278, 99] width 105 height 26
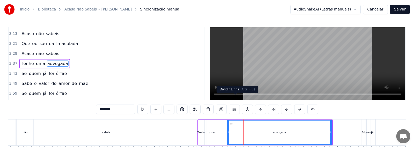
scroll to position [0, 0]
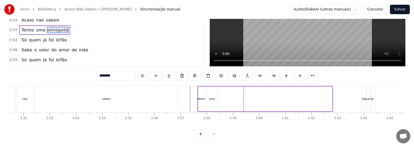
drag, startPoint x: 231, startPoint y: 124, endPoint x: 221, endPoint y: 125, distance: 10.0
click at [205, 125] on div "0:01 Eu me consagro a ti 0:07 Mãe de [DEMOGRAPHIC_DATA] e minha 0:17 Eu me cons…" at bounding box center [206, 65] width 397 height 145
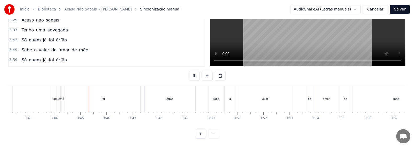
scroll to position [0, 5845]
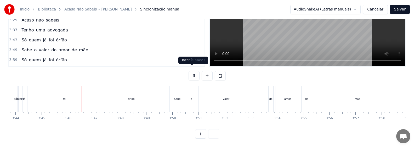
click at [190, 71] on button at bounding box center [193, 75] width 11 height 9
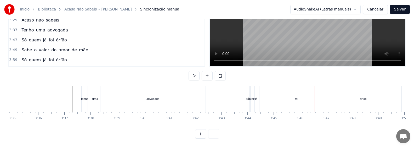
scroll to position [0, 5571]
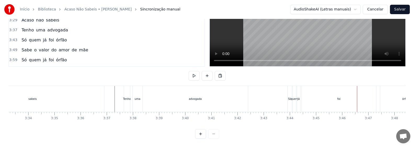
click at [205, 100] on div "Só" at bounding box center [289, 99] width 4 height 26
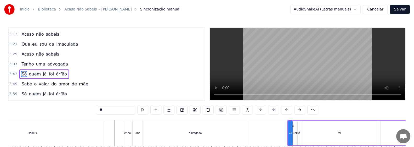
scroll to position [247, 0]
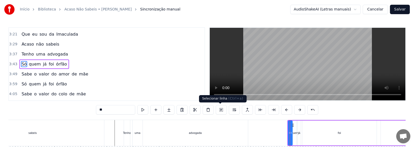
click at [205, 110] on button at bounding box center [221, 109] width 11 height 9
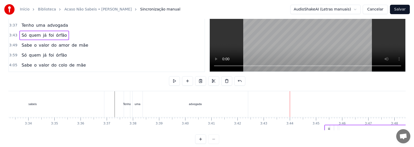
scroll to position [38, 0]
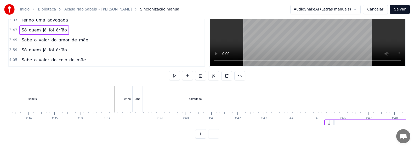
drag, startPoint x: 292, startPoint y: 124, endPoint x: 328, endPoint y: 123, distance: 36.9
click at [205, 123] on div "Eu me consagro a ti Mãe de [DEMOGRAPHIC_DATA] e minha Eu me consagro a ti Mestr…" at bounding box center [206, 104] width 397 height 39
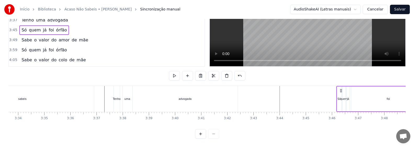
drag, startPoint x: 329, startPoint y: 86, endPoint x: 333, endPoint y: 89, distance: 4.9
click at [205, 88] on icon at bounding box center [341, 90] width 4 height 4
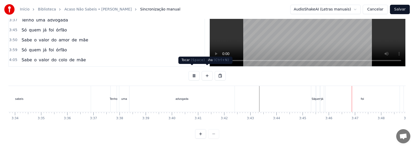
click at [193, 71] on button at bounding box center [193, 75] width 11 height 9
click at [205, 97] on div "Só" at bounding box center [312, 99] width 3 height 4
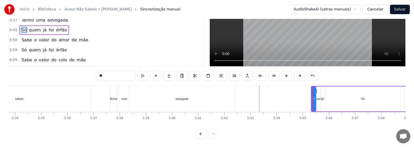
scroll to position [0, 0]
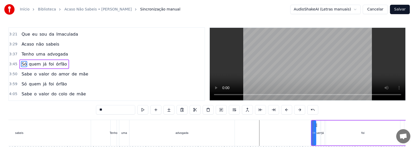
click at [205, 109] on button at bounding box center [221, 109] width 11 height 9
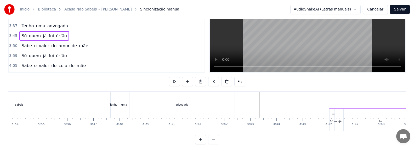
drag, startPoint x: 316, startPoint y: 124, endPoint x: 333, endPoint y: 125, distance: 16.7
click at [205, 125] on div "Eu me consagro a ti Mãe de [DEMOGRAPHIC_DATA] e minha Eu me consagro a ti Mestr…" at bounding box center [206, 110] width 397 height 39
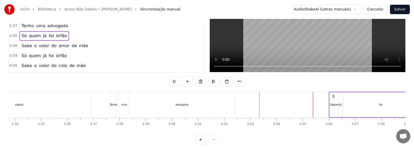
scroll to position [36, 0]
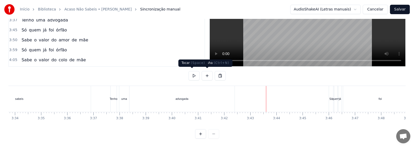
click at [194, 73] on button at bounding box center [193, 75] width 11 height 9
click at [205, 98] on div "Só" at bounding box center [330, 99] width 3 height 4
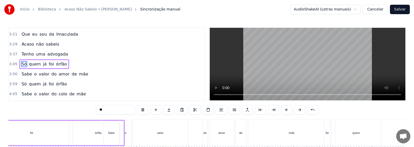
scroll to position [0, 5886]
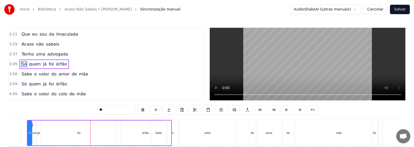
click at [88, 133] on div "foi" at bounding box center [79, 132] width 74 height 25
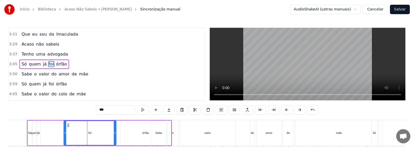
drag, startPoint x: 42, startPoint y: 133, endPoint x: 64, endPoint y: 136, distance: 22.1
click at [64, 136] on div at bounding box center [65, 133] width 2 height 24
click at [39, 133] on div "já" at bounding box center [38, 133] width 2 height 4
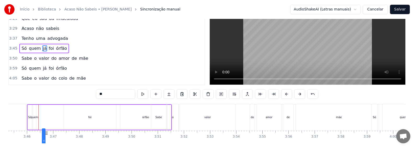
scroll to position [28, 0]
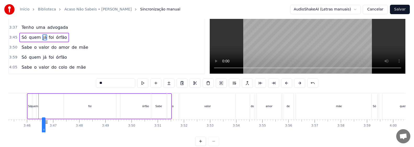
drag, startPoint x: 41, startPoint y: 124, endPoint x: 46, endPoint y: 125, distance: 5.1
click at [46, 124] on icon at bounding box center [46, 122] width 4 height 4
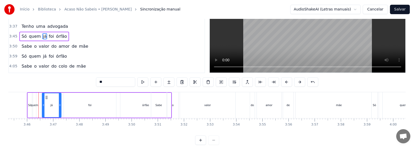
drag, startPoint x: 44, startPoint y: 107, endPoint x: 80, endPoint y: 110, distance: 36.0
click at [60, 111] on div at bounding box center [60, 105] width 2 height 24
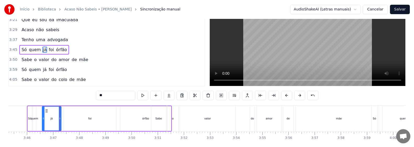
scroll to position [0, 0]
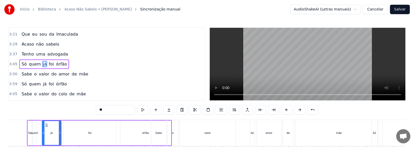
click at [110, 136] on div "foi" at bounding box center [90, 132] width 52 height 25
type input "***"
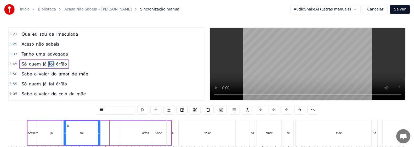
drag, startPoint x: 115, startPoint y: 139, endPoint x: 99, endPoint y: 137, distance: 16.1
click at [99, 137] on div at bounding box center [99, 133] width 2 height 24
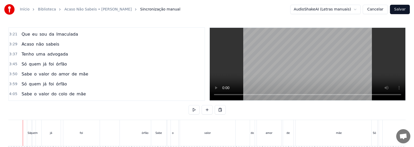
scroll to position [0, 5874]
click at [102, 134] on div "foi" at bounding box center [93, 133] width 36 height 26
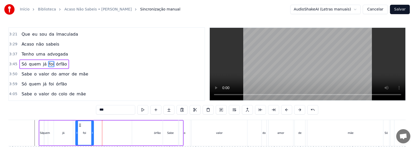
drag, startPoint x: 111, startPoint y: 137, endPoint x: 92, endPoint y: 137, distance: 18.3
click at [92, 137] on div at bounding box center [92, 133] width 2 height 24
click at [153, 135] on div "órfão" at bounding box center [157, 132] width 51 height 25
type input "*****"
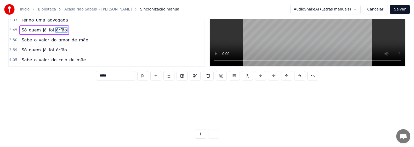
scroll to position [98, 5874]
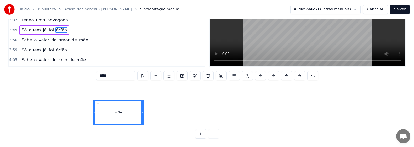
drag, startPoint x: 132, startPoint y: 125, endPoint x: 98, endPoint y: 128, distance: 34.1
click at [98, 128] on div "0:01 Eu me consagro a ti 0:07 Mãe de [DEMOGRAPHIC_DATA] e minha 0:17 Eu me cons…" at bounding box center [206, 65] width 397 height 145
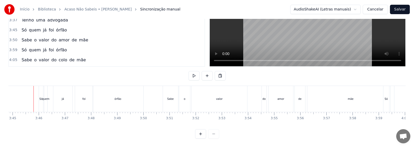
scroll to position [0, 5873]
click at [86, 97] on div "foi" at bounding box center [84, 99] width 3 height 4
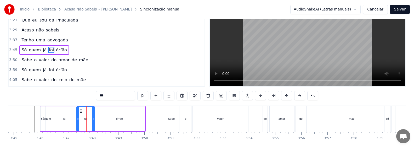
scroll to position [0, 0]
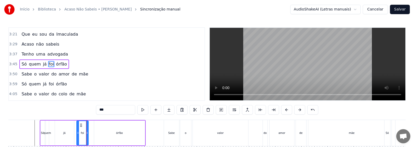
drag, startPoint x: 94, startPoint y: 134, endPoint x: 88, endPoint y: 135, distance: 6.4
click at [88, 135] on div at bounding box center [87, 133] width 2 height 24
click at [109, 135] on div "órfão" at bounding box center [119, 132] width 51 height 25
type input "*****"
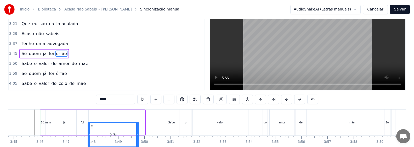
scroll to position [18, 0]
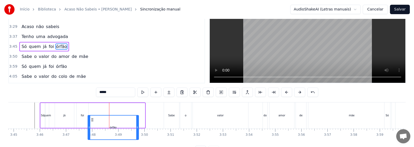
drag, startPoint x: 99, startPoint y: 125, endPoint x: 93, endPoint y: 125, distance: 6.3
click at [93, 121] on icon at bounding box center [92, 119] width 4 height 4
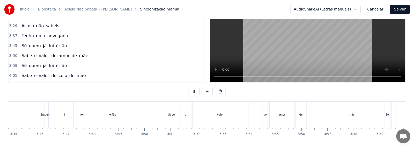
click at [171, 120] on div "Sabe" at bounding box center [171, 114] width 15 height 26
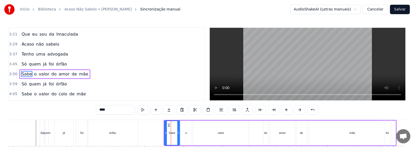
scroll to position [257, 0]
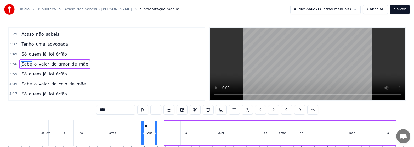
drag, startPoint x: 167, startPoint y: 124, endPoint x: 146, endPoint y: 123, distance: 21.2
click at [146, 123] on icon at bounding box center [146, 125] width 4 height 4
click at [184, 132] on div "o" at bounding box center [186, 132] width 11 height 25
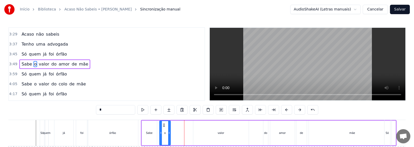
drag, startPoint x: 185, startPoint y: 125, endPoint x: 164, endPoint y: 123, distance: 21.2
click at [164, 123] on icon at bounding box center [164, 125] width 4 height 4
click at [132, 131] on div "órfão" at bounding box center [112, 133] width 51 height 26
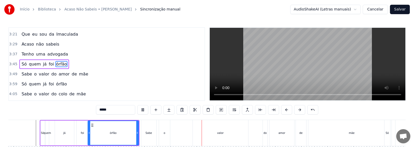
click at [205, 135] on div "valor" at bounding box center [220, 133] width 55 height 26
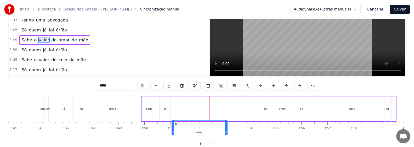
drag, startPoint x: 197, startPoint y: 124, endPoint x: 176, endPoint y: 124, distance: 21.4
click at [176, 124] on icon at bounding box center [176, 124] width 4 height 4
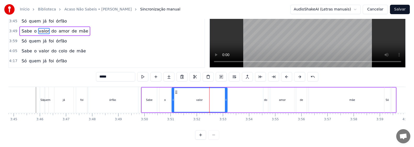
click at [136, 100] on div "órfão" at bounding box center [112, 100] width 51 height 26
type input "*****"
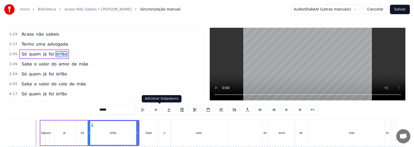
scroll to position [247, 0]
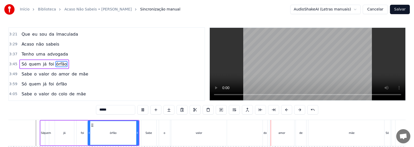
click at [205, 131] on div "Sabe o valor do amor de mãe" at bounding box center [268, 133] width 255 height 26
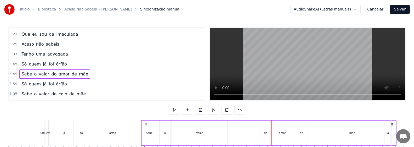
click at [205, 133] on div "do" at bounding box center [265, 133] width 3 height 4
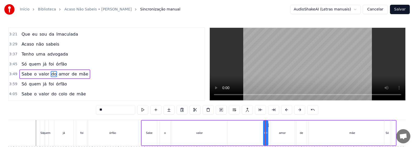
scroll to position [257, 0]
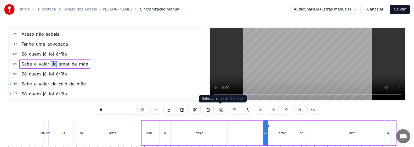
click at [205, 108] on button at bounding box center [221, 109] width 11 height 9
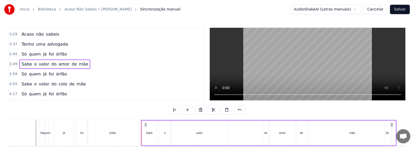
click at [205, 133] on div "do" at bounding box center [265, 133] width 3 height 4
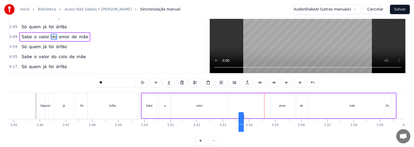
drag, startPoint x: 266, startPoint y: 125, endPoint x: 243, endPoint y: 125, distance: 23.3
click at [205, 119] on icon at bounding box center [243, 116] width 4 height 4
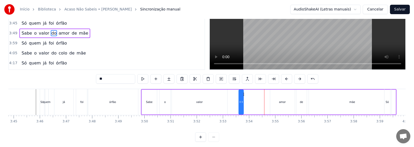
click at [205, 103] on div "amor" at bounding box center [282, 101] width 25 height 25
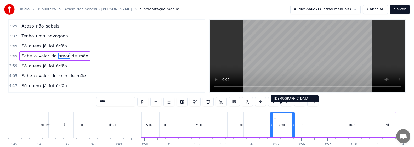
scroll to position [0, 0]
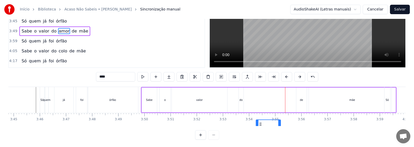
drag, startPoint x: 274, startPoint y: 124, endPoint x: 260, endPoint y: 125, distance: 14.1
click at [205, 125] on icon at bounding box center [260, 124] width 4 height 4
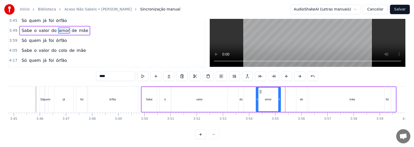
click at [205, 101] on div "de" at bounding box center [301, 99] width 10 height 25
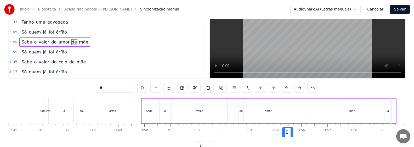
drag, startPoint x: 300, startPoint y: 123, endPoint x: 287, endPoint y: 123, distance: 13.8
click at [205, 130] on icon at bounding box center [286, 132] width 4 height 4
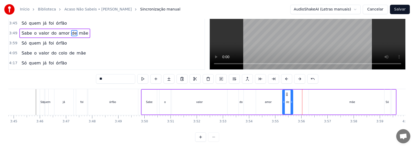
click at [205, 103] on div "mãe" at bounding box center [352, 102] width 6 height 4
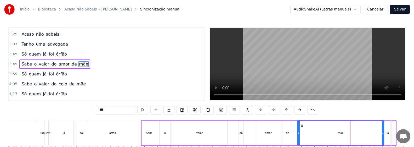
drag, startPoint x: 313, startPoint y: 124, endPoint x: 302, endPoint y: 123, distance: 11.5
click at [205, 123] on icon at bounding box center [301, 125] width 4 height 4
drag, startPoint x: 383, startPoint y: 138, endPoint x: 375, endPoint y: 138, distance: 8.6
click at [205, 138] on div at bounding box center [374, 133] width 2 height 24
click at [137, 130] on div "órfão" at bounding box center [112, 133] width 51 height 26
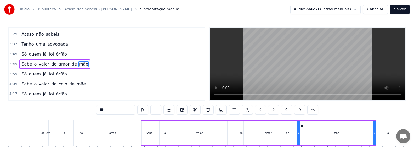
type input "*****"
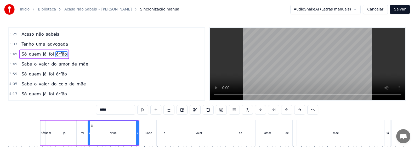
scroll to position [247, 0]
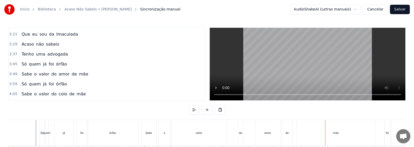
click at [205, 137] on div "amor" at bounding box center [267, 133] width 25 height 26
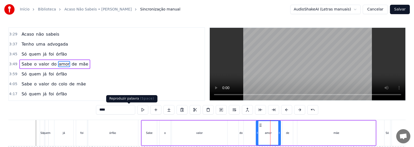
click at [137, 110] on button at bounding box center [142, 109] width 11 height 9
click at [205, 134] on div "do" at bounding box center [240, 133] width 3 height 4
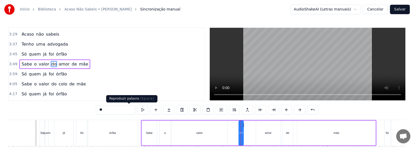
click at [137, 109] on button at bounding box center [142, 109] width 11 height 9
click at [205, 135] on div "amor" at bounding box center [268, 132] width 25 height 25
type input "****"
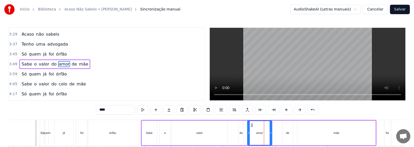
drag, startPoint x: 260, startPoint y: 125, endPoint x: 251, endPoint y: 125, distance: 8.6
click at [205, 125] on icon at bounding box center [251, 125] width 4 height 4
click at [205, 131] on div "Sabe o valor do amor de mãe" at bounding box center [258, 133] width 235 height 26
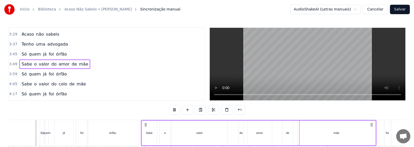
click at [205, 132] on div "de" at bounding box center [287, 132] width 10 height 25
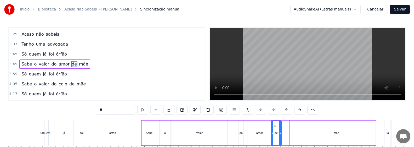
drag, startPoint x: 286, startPoint y: 124, endPoint x: 275, endPoint y: 124, distance: 11.5
click at [205, 124] on icon at bounding box center [275, 125] width 4 height 4
click at [205, 132] on div "Sabe o valor do amor de mãe" at bounding box center [258, 133] width 235 height 26
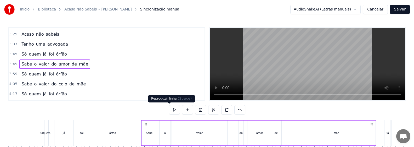
click at [169, 109] on button at bounding box center [174, 109] width 11 height 9
click at [205, 135] on div "mãe" at bounding box center [336, 132] width 78 height 25
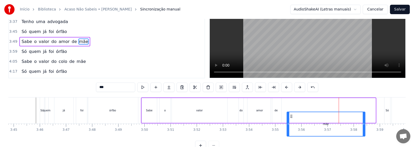
drag, startPoint x: 301, startPoint y: 125, endPoint x: 291, endPoint y: 126, distance: 11.0
click at [205, 118] on icon at bounding box center [291, 116] width 4 height 4
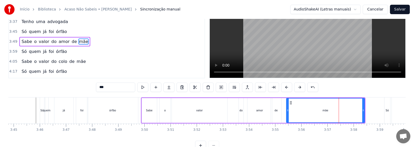
scroll to position [26, 0]
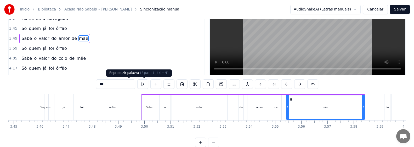
click at [137, 84] on button at bounding box center [142, 83] width 11 height 9
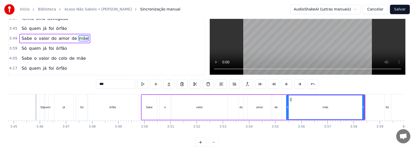
click at [205, 106] on div "Sabe o valor do amor de mãe" at bounding box center [253, 107] width 224 height 26
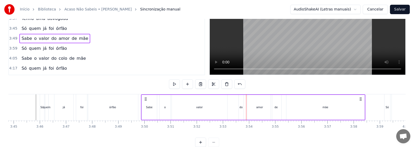
click at [205, 109] on div "amor" at bounding box center [259, 107] width 25 height 25
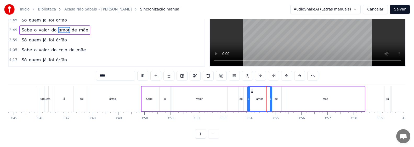
scroll to position [38, 0]
click at [205, 97] on div "mãe" at bounding box center [325, 98] width 78 height 25
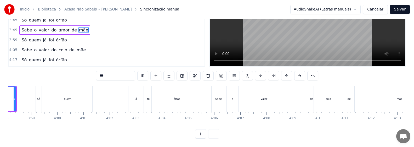
scroll to position [0, 6222]
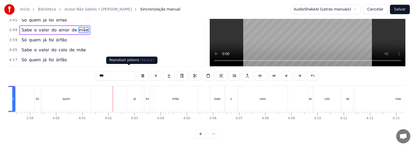
click at [137, 72] on button at bounding box center [142, 75] width 11 height 9
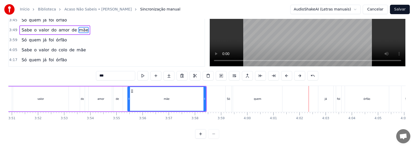
scroll to position [0, 6021]
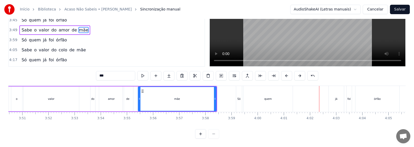
click at [205, 97] on div "Só" at bounding box center [238, 99] width 3 height 4
type input "**"
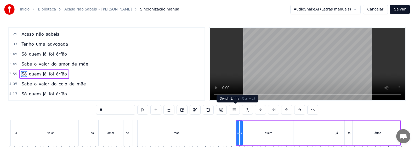
scroll to position [266, 0]
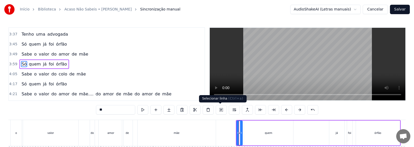
click at [205, 108] on button at bounding box center [221, 109] width 11 height 9
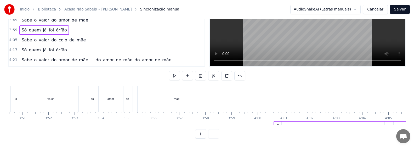
scroll to position [37, 6021]
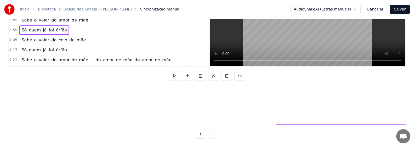
drag, startPoint x: 240, startPoint y: 124, endPoint x: 279, endPoint y: 121, distance: 39.6
click at [205, 121] on div "Eu me consagro a ti Mãe de [DEMOGRAPHIC_DATA] e minha Eu me consagro a ti Mestr…" at bounding box center [206, 104] width 397 height 39
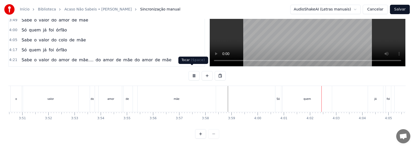
click at [193, 71] on button at bounding box center [193, 75] width 11 height 9
click at [205, 91] on div "Só" at bounding box center [278, 99] width 6 height 26
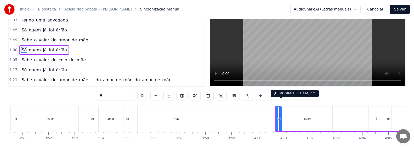
scroll to position [0, 0]
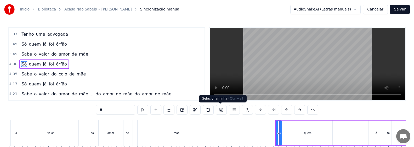
click at [205, 109] on button at bounding box center [221, 109] width 11 height 9
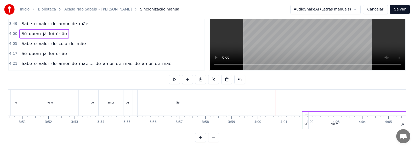
drag, startPoint x: 280, startPoint y: 124, endPoint x: 306, endPoint y: 125, distance: 26.7
click at [205, 118] on icon at bounding box center [306, 115] width 4 height 4
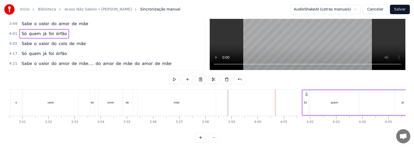
scroll to position [31, 0]
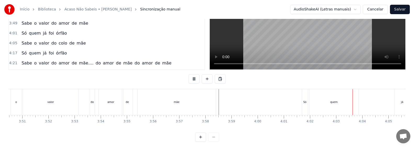
click at [205, 101] on div "quem" at bounding box center [334, 102] width 8 height 4
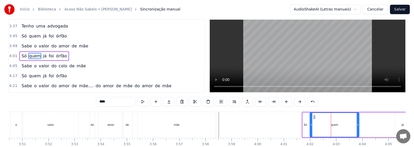
scroll to position [0, 0]
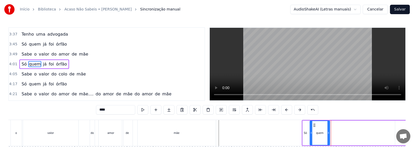
drag, startPoint x: 358, startPoint y: 136, endPoint x: 328, endPoint y: 138, distance: 29.4
click at [205, 138] on div at bounding box center [328, 133] width 2 height 24
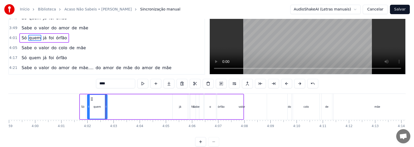
scroll to position [0, 6233]
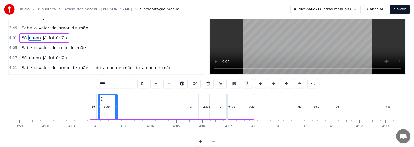
click at [194, 109] on div "já" at bounding box center [190, 106] width 15 height 25
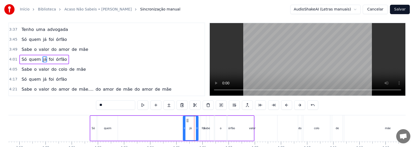
scroll to position [0, 0]
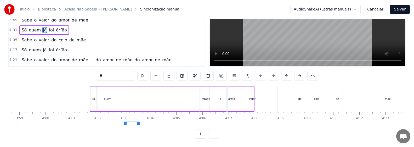
drag, startPoint x: 188, startPoint y: 125, endPoint x: 129, endPoint y: 122, distance: 58.9
click at [129, 122] on div "Eu me consagro a ti Mãe de [DEMOGRAPHIC_DATA] e minha Eu me consagro a ti Mestr…" at bounding box center [206, 104] width 397 height 39
drag, startPoint x: 127, startPoint y: 87, endPoint x: 120, endPoint y: 88, distance: 6.8
click at [120, 89] on icon at bounding box center [122, 91] width 4 height 4
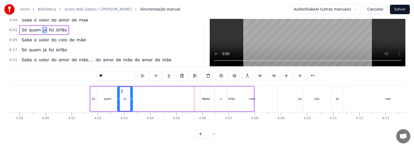
click at [204, 97] on div "Sabe" at bounding box center [206, 99] width 7 height 4
type input "****"
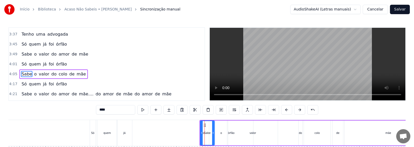
scroll to position [275, 0]
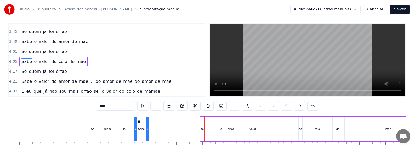
drag, startPoint x: 204, startPoint y: 124, endPoint x: 136, endPoint y: 121, distance: 67.7
click at [136, 121] on div "Sabe" at bounding box center [142, 129] width 14 height 24
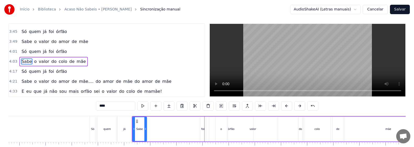
scroll to position [5, 0]
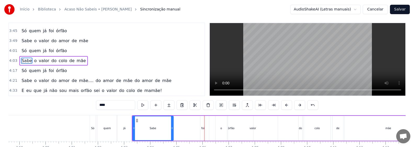
drag, startPoint x: 146, startPoint y: 128, endPoint x: 173, endPoint y: 132, distance: 27.0
click at [173, 132] on div at bounding box center [172, 128] width 2 height 24
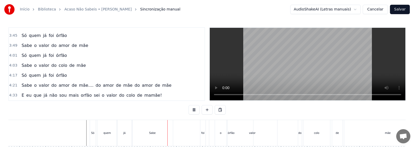
click at [92, 131] on div "Só" at bounding box center [92, 133] width 3 height 4
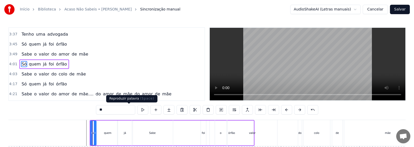
click at [137, 110] on button at bounding box center [142, 109] width 11 height 9
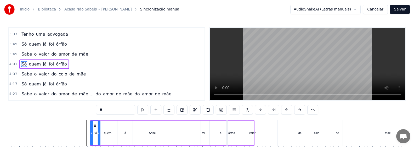
drag, startPoint x: 95, startPoint y: 137, endPoint x: 99, endPoint y: 139, distance: 4.3
click at [99, 139] on div at bounding box center [99, 133] width 2 height 24
click at [137, 110] on button at bounding box center [142, 109] width 11 height 9
click at [106, 135] on div "quem" at bounding box center [108, 132] width 20 height 25
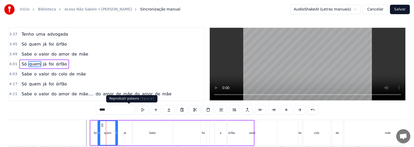
click at [137, 109] on button at bounding box center [142, 109] width 11 height 9
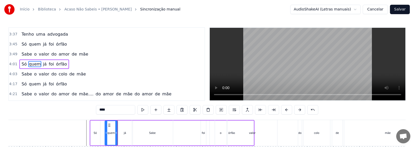
drag, startPoint x: 98, startPoint y: 135, endPoint x: 106, endPoint y: 137, distance: 7.4
click at [106, 137] on div at bounding box center [106, 133] width 2 height 24
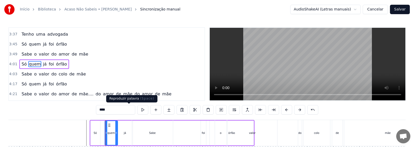
click at [137, 109] on button at bounding box center [142, 109] width 11 height 9
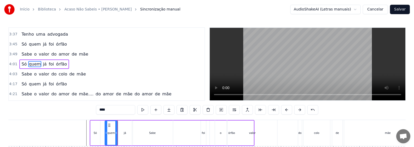
click at [100, 137] on div "Só" at bounding box center [95, 132] width 10 height 25
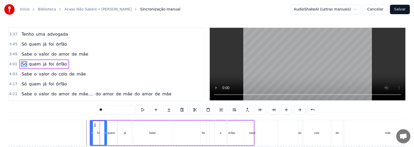
drag, startPoint x: 99, startPoint y: 137, endPoint x: 106, endPoint y: 139, distance: 7.0
click at [106, 139] on div at bounding box center [105, 133] width 2 height 24
click at [137, 109] on button at bounding box center [142, 109] width 11 height 9
click at [113, 136] on div "quem" at bounding box center [111, 132] width 13 height 25
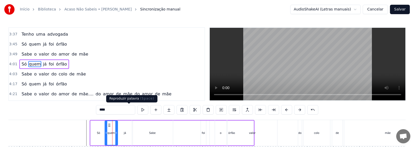
click at [137, 110] on button at bounding box center [142, 109] width 11 height 9
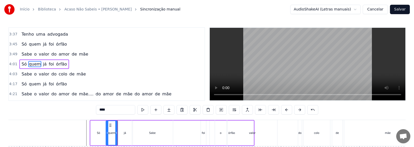
click at [106, 137] on div at bounding box center [107, 133] width 2 height 24
click at [125, 138] on div "já" at bounding box center [124, 132] width 15 height 25
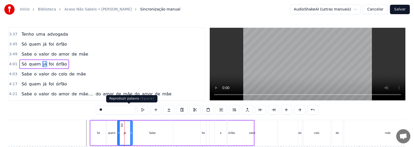
click at [137, 109] on button at bounding box center [142, 109] width 11 height 9
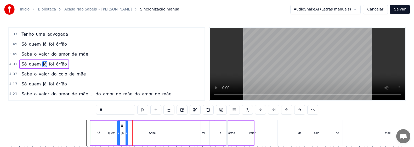
drag, startPoint x: 131, startPoint y: 137, endPoint x: 142, endPoint y: 135, distance: 10.7
click at [126, 138] on div at bounding box center [126, 133] width 2 height 24
click at [151, 133] on div "Sabe" at bounding box center [152, 133] width 7 height 4
type input "****"
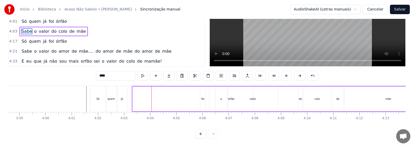
scroll to position [38, 0]
drag, startPoint x: 137, startPoint y: 124, endPoint x: 157, endPoint y: 126, distance: 20.0
click at [157, 126] on div "0:01 Eu me consagro a ti 0:07 Mãe de [DEMOGRAPHIC_DATA] e minha 0:17 Eu me cons…" at bounding box center [206, 65] width 397 height 145
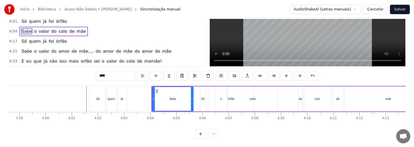
click at [200, 92] on div "Sabe o valor do colo de mãe" at bounding box center [292, 99] width 281 height 26
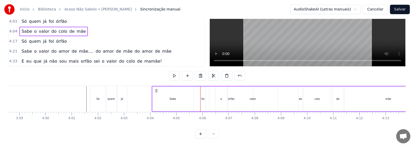
click at [203, 94] on div "Sabe o valor do colo de mãe" at bounding box center [292, 99] width 281 height 26
click at [172, 96] on div "Sabe" at bounding box center [172, 98] width 41 height 25
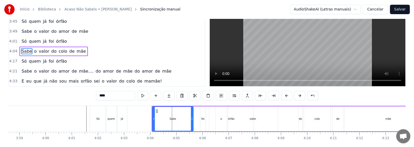
scroll to position [0, 0]
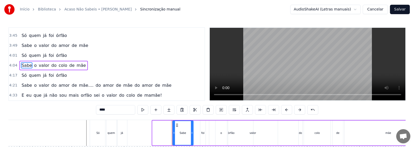
drag, startPoint x: 153, startPoint y: 127, endPoint x: 173, endPoint y: 129, distance: 20.2
click at [173, 129] on div at bounding box center [174, 133] width 2 height 24
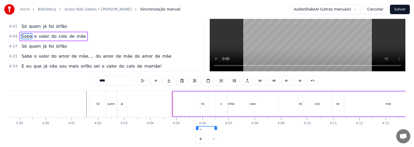
scroll to position [38, 0]
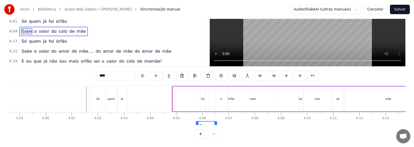
drag, startPoint x: 177, startPoint y: 125, endPoint x: 201, endPoint y: 129, distance: 23.8
click at [201, 129] on div "0:01 Eu me consagro a ti 0:07 Mãe de [DEMOGRAPHIC_DATA] e minha 0:17 Eu me cons…" at bounding box center [206, 65] width 397 height 145
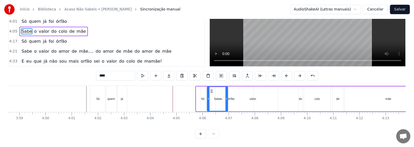
drag, startPoint x: 201, startPoint y: 86, endPoint x: 214, endPoint y: 89, distance: 12.8
click at [205, 89] on div "Sabe" at bounding box center [217, 99] width 20 height 24
click at [201, 97] on div "foi" at bounding box center [202, 99] width 5 height 26
type input "***"
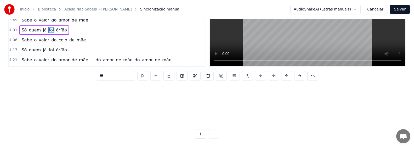
scroll to position [84, 6233]
drag, startPoint x: 206, startPoint y: 126, endPoint x: 145, endPoint y: 120, distance: 61.6
click at [145, 120] on div "Eu me consagro a ti Mãe de [DEMOGRAPHIC_DATA] e minha Eu me consagro a ti Mestr…" at bounding box center [206, 104] width 397 height 39
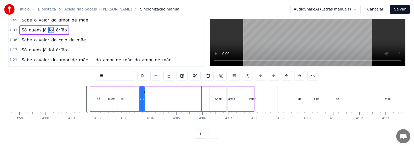
scroll to position [0, 6233]
click at [146, 87] on div at bounding box center [145, 99] width 2 height 24
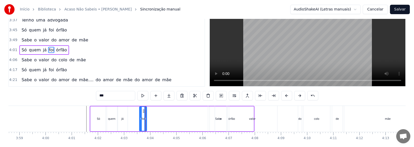
scroll to position [0, 0]
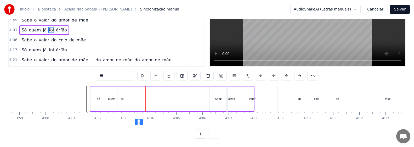
drag, startPoint x: 143, startPoint y: 125, endPoint x: 139, endPoint y: 124, distance: 4.6
click at [139, 125] on div "0:01 Eu me consagro a ti 0:07 Mãe de [DEMOGRAPHIC_DATA] e minha 0:17 Eu me cons…" at bounding box center [206, 65] width 397 height 145
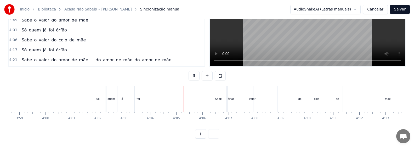
click at [160, 96] on div "Só quem já foi órfão" at bounding box center [172, 99] width 165 height 26
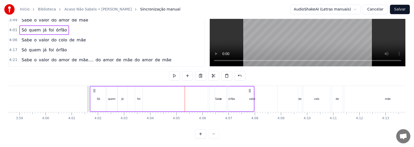
click at [205, 95] on div "valor" at bounding box center [252, 99] width 50 height 26
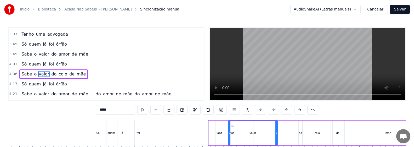
scroll to position [275, 0]
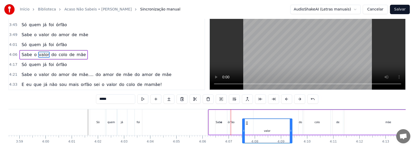
drag, startPoint x: 232, startPoint y: 124, endPoint x: 246, endPoint y: 122, distance: 14.5
click at [205, 122] on div "valor" at bounding box center [266, 131] width 49 height 24
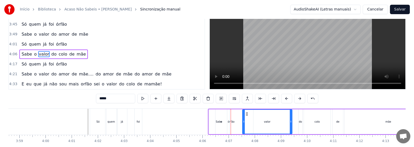
click at [205, 119] on div "Sabe" at bounding box center [218, 121] width 21 height 25
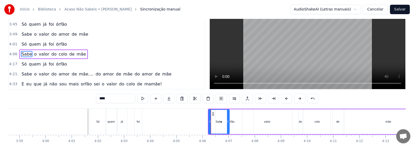
scroll to position [0, 0]
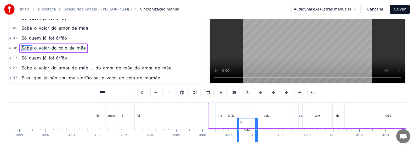
drag, startPoint x: 213, startPoint y: 124, endPoint x: 242, endPoint y: 124, distance: 28.2
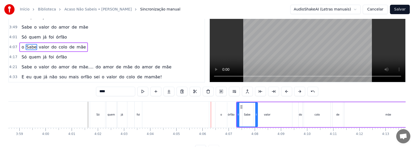
click at [205, 116] on div "órfão" at bounding box center [231, 114] width 44 height 26
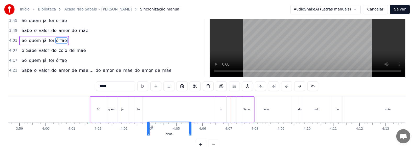
scroll to position [31, 0]
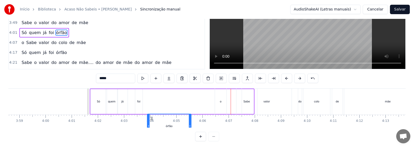
drag, startPoint x: 213, startPoint y: 124, endPoint x: 150, endPoint y: 125, distance: 62.4
click at [150, 120] on icon at bounding box center [151, 118] width 4 height 4
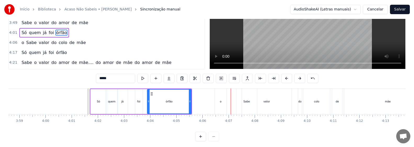
click at [96, 105] on div "Só" at bounding box center [98, 101] width 16 height 25
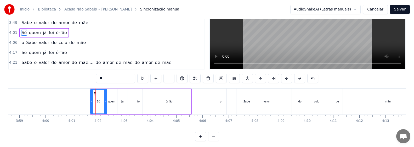
scroll to position [0, 0]
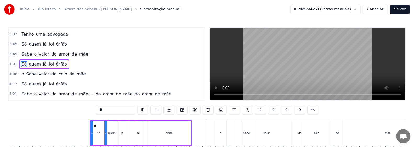
click at [205, 135] on div "valor" at bounding box center [267, 133] width 50 height 26
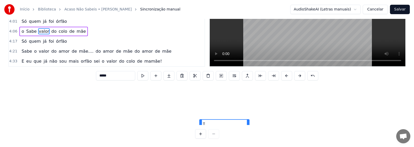
scroll to position [55, 6233]
drag, startPoint x: 247, startPoint y: 125, endPoint x: 192, endPoint y: 115, distance: 55.4
click at [192, 115] on div "Eu me consagro a ti Mãe de [DEMOGRAPHIC_DATA] e minha Eu me consagro a ti Mestr…" at bounding box center [206, 104] width 397 height 39
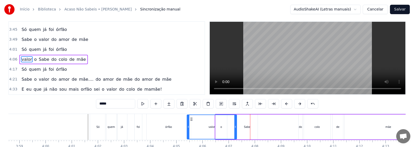
scroll to position [0, 0]
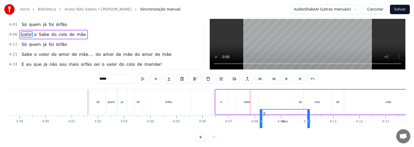
drag, startPoint x: 190, startPoint y: 124, endPoint x: 263, endPoint y: 123, distance: 72.9
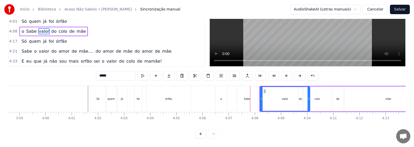
click at [205, 100] on div "Sabe" at bounding box center [247, 98] width 21 height 25
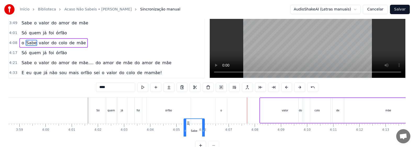
drag, startPoint x: 240, startPoint y: 125, endPoint x: 187, endPoint y: 125, distance: 53.0
click at [187, 125] on icon at bounding box center [188, 123] width 4 height 4
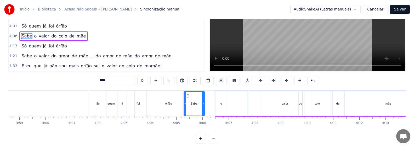
click at [160, 101] on div "órfão" at bounding box center [169, 103] width 44 height 26
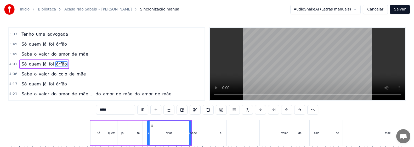
click at [196, 132] on div "Sabe" at bounding box center [193, 133] width 21 height 26
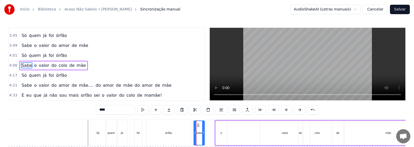
drag, startPoint x: 185, startPoint y: 135, endPoint x: 207, endPoint y: 135, distance: 22.2
click at [195, 135] on div at bounding box center [195, 133] width 2 height 24
drag, startPoint x: 204, startPoint y: 135, endPoint x: 208, endPoint y: 135, distance: 4.0
click at [205, 137] on div at bounding box center [213, 133] width 2 height 24
click at [187, 134] on div "órfão" at bounding box center [169, 133] width 44 height 26
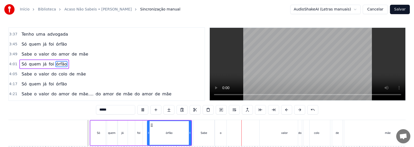
click at [179, 133] on div "órfão" at bounding box center [168, 133] width 43 height 24
click at [201, 134] on div "Sabe" at bounding box center [203, 133] width 7 height 4
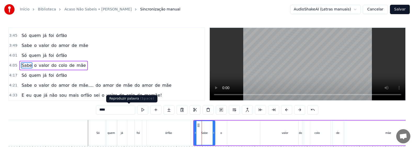
click at [137, 110] on button at bounding box center [142, 109] width 11 height 9
click at [205, 134] on div "o" at bounding box center [220, 132] width 11 height 25
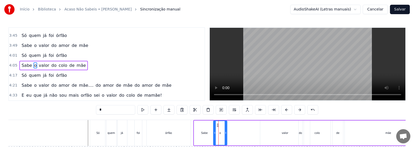
click at [205, 135] on div at bounding box center [214, 133] width 2 height 24
click at [186, 137] on div "órfão" at bounding box center [169, 133] width 44 height 26
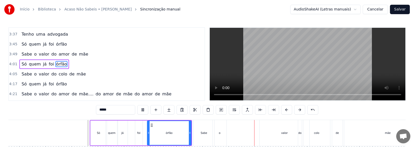
click at [205, 133] on div "o" at bounding box center [220, 133] width 14 height 26
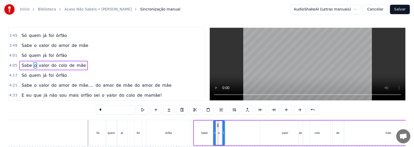
drag, startPoint x: 226, startPoint y: 135, endPoint x: 249, endPoint y: 136, distance: 23.8
click at [205, 135] on div at bounding box center [223, 133] width 2 height 24
click at [205, 134] on div "valor" at bounding box center [284, 133] width 7 height 4
type input "*****"
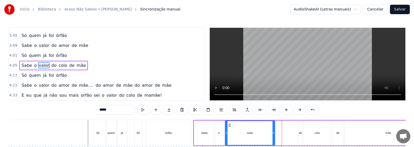
drag, startPoint x: 265, startPoint y: 125, endPoint x: 230, endPoint y: 124, distance: 35.0
click at [205, 124] on icon at bounding box center [229, 125] width 4 height 4
click at [191, 133] on div "Só quem já foi órfão" at bounding box center [141, 133] width 102 height 26
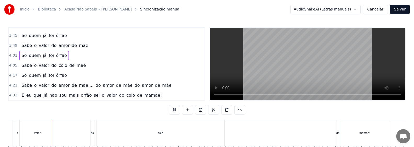
scroll to position [0, 7277]
click at [165, 133] on div "colo" at bounding box center [159, 133] width 127 height 26
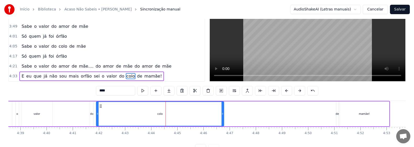
scroll to position [22, 0]
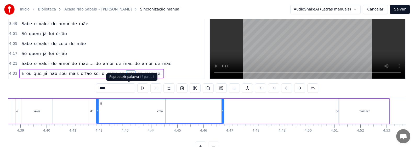
click at [137, 87] on button at bounding box center [142, 87] width 11 height 9
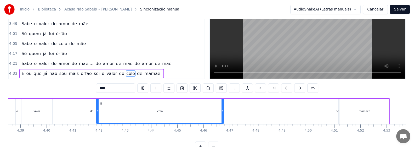
click at [175, 116] on div "colo" at bounding box center [159, 111] width 127 height 24
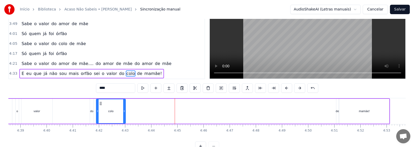
drag, startPoint x: 223, startPoint y: 115, endPoint x: 125, endPoint y: 112, distance: 98.3
click at [125, 112] on div at bounding box center [124, 111] width 2 height 24
click at [205, 112] on div "de" at bounding box center [336, 111] width 3 height 4
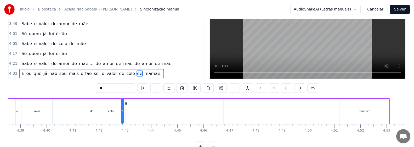
drag, startPoint x: 341, startPoint y: 103, endPoint x: 126, endPoint y: 103, distance: 214.7
click at [126, 103] on icon at bounding box center [126, 103] width 4 height 4
click at [205, 113] on div "mamãe!" at bounding box center [364, 110] width 50 height 25
type input "******"
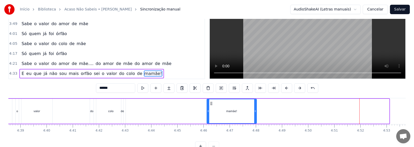
drag, startPoint x: 344, startPoint y: 103, endPoint x: 212, endPoint y: 105, distance: 132.5
click at [205, 105] on div "mamãe!" at bounding box center [231, 111] width 49 height 24
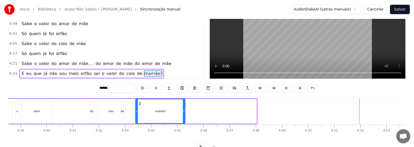
drag, startPoint x: 210, startPoint y: 103, endPoint x: 139, endPoint y: 104, distance: 71.3
click at [139, 104] on icon at bounding box center [140, 103] width 4 height 4
click at [85, 112] on div "E eu que já não sou mais orfão sei o valor do colo de mamãe!" at bounding box center [27, 111] width 318 height 26
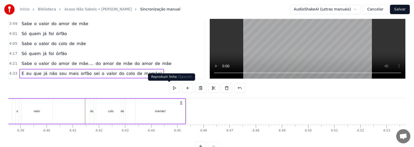
click at [169, 89] on button at bounding box center [174, 87] width 11 height 9
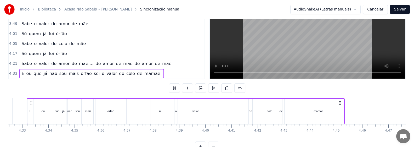
scroll to position [0, 7117]
click at [205, 113] on div "mamãe!" at bounding box center [320, 110] width 50 height 25
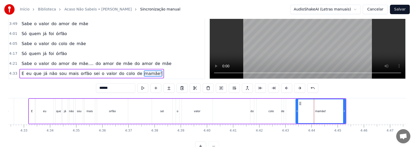
click at [205, 115] on div "colo" at bounding box center [270, 110] width 29 height 25
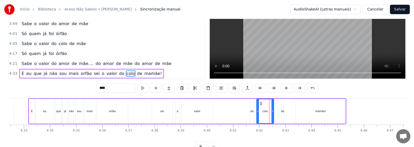
drag, startPoint x: 284, startPoint y: 118, endPoint x: 272, endPoint y: 118, distance: 12.3
click at [205, 118] on div at bounding box center [272, 111] width 2 height 24
click at [205, 111] on div "de" at bounding box center [282, 111] width 3 height 4
drag, startPoint x: 286, startPoint y: 103, endPoint x: 278, endPoint y: 104, distance: 8.0
click at [205, 104] on icon at bounding box center [278, 103] width 4 height 4
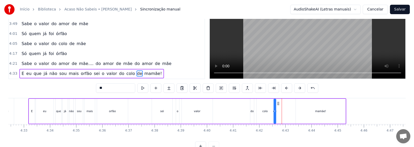
click at [205, 113] on div "mamãe!" at bounding box center [320, 110] width 50 height 25
type input "******"
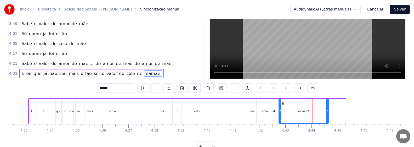
drag, startPoint x: 301, startPoint y: 103, endPoint x: 284, endPoint y: 104, distance: 17.0
click at [205, 104] on icon at bounding box center [283, 103] width 4 height 4
click at [205, 114] on div "E eu que já não sou mais orfão sei o valor do colo de mamãe!" at bounding box center [178, 111] width 301 height 26
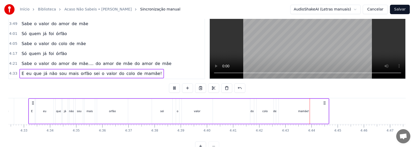
click at [205, 114] on div "mamãe!" at bounding box center [303, 110] width 50 height 25
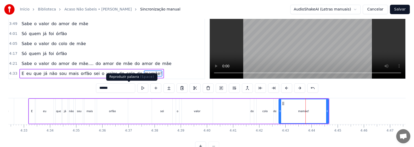
click at [137, 88] on button at bounding box center [142, 87] width 11 height 9
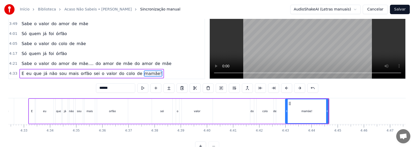
drag, startPoint x: 280, startPoint y: 113, endPoint x: 287, endPoint y: 114, distance: 7.4
click at [205, 114] on div at bounding box center [286, 111] width 2 height 24
click at [205, 112] on div "de" at bounding box center [274, 111] width 3 height 4
type input "**"
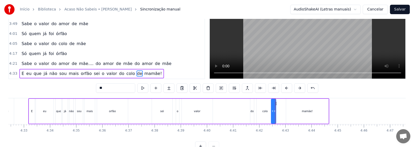
drag, startPoint x: 275, startPoint y: 112, endPoint x: 273, endPoint y: 114, distance: 2.9
click at [205, 114] on div at bounding box center [272, 111] width 2 height 24
drag, startPoint x: 275, startPoint y: 115, endPoint x: 278, endPoint y: 115, distance: 3.4
click at [205, 115] on div at bounding box center [278, 111] width 2 height 24
click at [205, 112] on div "E eu que já não sou mais orfão sei o valor do colo de mamãe!" at bounding box center [178, 111] width 301 height 26
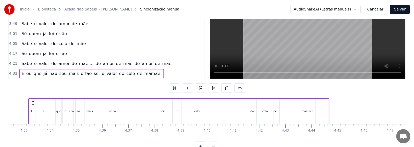
click at [205, 112] on div "mamãe!" at bounding box center [306, 111] width 11 height 4
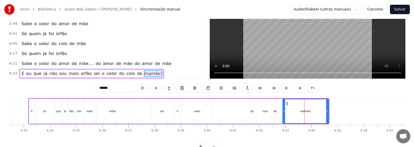
drag, startPoint x: 286, startPoint y: 114, endPoint x: 283, endPoint y: 114, distance: 3.4
click at [205, 114] on div at bounding box center [284, 111] width 2 height 24
click at [205, 114] on div "do" at bounding box center [252, 110] width 4 height 25
type input "**"
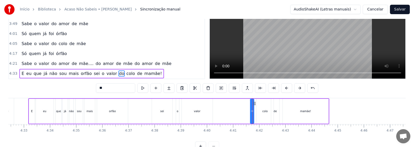
click at [205, 114] on div "E eu que já não sou mais orfão sei o valor do colo de mamãe!" at bounding box center [178, 111] width 301 height 26
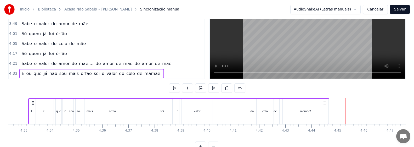
click at [205, 113] on div "mamãe!" at bounding box center [305, 110] width 46 height 25
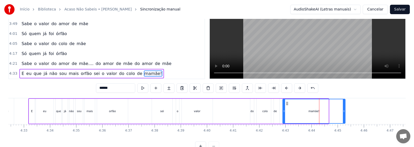
drag, startPoint x: 327, startPoint y: 113, endPoint x: 345, endPoint y: 113, distance: 17.2
click at [205, 113] on div at bounding box center [343, 111] width 2 height 24
click at [205, 113] on div "E eu que já não sou mais orfão sei o valor do colo de mamãe!" at bounding box center [187, 111] width 318 height 26
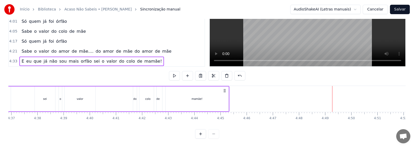
scroll to position [0, 7207]
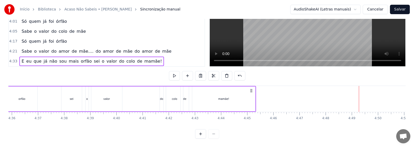
click at [205, 97] on div "mamãe!" at bounding box center [223, 98] width 63 height 25
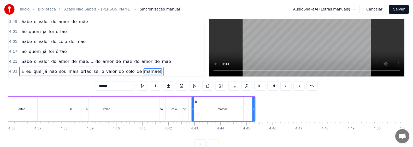
scroll to position [22, 0]
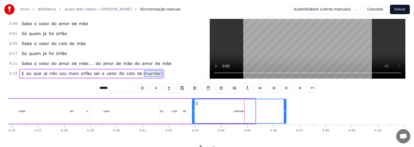
drag, startPoint x: 254, startPoint y: 110, endPoint x: 285, endPoint y: 110, distance: 30.8
click at [205, 110] on circle at bounding box center [285, 110] width 0 height 0
click at [156, 113] on div "E eu que já não sou mais orfão sei o valor do colo de mamãe!" at bounding box center [112, 111] width 349 height 26
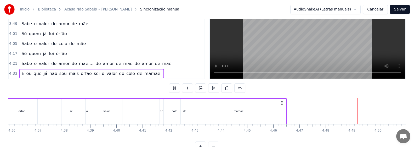
click at [205, 10] on button "Salvar" at bounding box center [400, 9] width 20 height 9
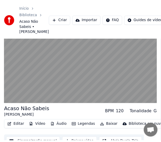
scroll to position [427, 0]
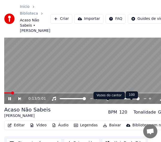
click at [111, 101] on div at bounding box center [131, 98] width 42 height 5
click at [107, 101] on icon at bounding box center [107, 99] width 3 height 4
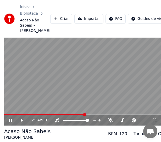
scroll to position [26, 0]
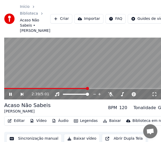
click at [11, 96] on icon at bounding box center [13, 94] width 11 height 4
click at [45, 125] on button "Vídeo" at bounding box center [38, 120] width 21 height 7
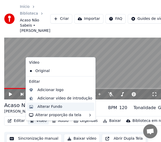
click at [51, 106] on div "Alterar Fundo" at bounding box center [49, 106] width 25 height 5
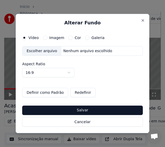
click at [42, 49] on div "Escolher arquivo" at bounding box center [41, 50] width 39 height 9
click at [86, 110] on button "Salvar" at bounding box center [82, 109] width 121 height 9
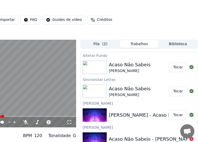
scroll to position [0, 85]
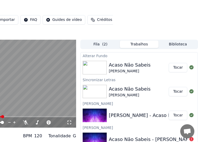
click at [178, 72] on button "Tocar" at bounding box center [178, 67] width 19 height 9
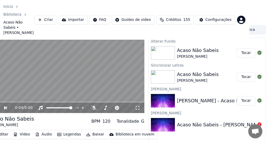
scroll to position [30, 16]
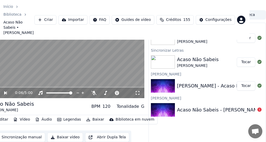
click at [93, 116] on button "Baixar" at bounding box center [95, 119] width 22 height 7
click at [154, 121] on div "Alterar Fundo Acaso Não Sabeis [PERSON_NAME] Tocar Sincronizar Letras Acaso Não…" at bounding box center [208, 83] width 118 height 121
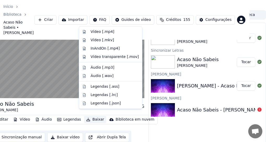
click at [91, 116] on button "Baixar" at bounding box center [95, 119] width 22 height 7
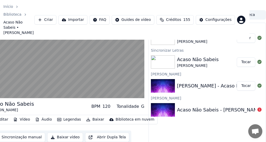
click at [61, 134] on button "Baixar vídeo" at bounding box center [65, 137] width 36 height 9
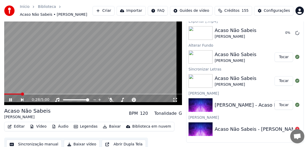
scroll to position [390, 0]
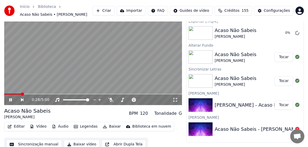
click at [10, 100] on icon at bounding box center [14, 99] width 12 height 4
